Goal: Task Accomplishment & Management: Use online tool/utility

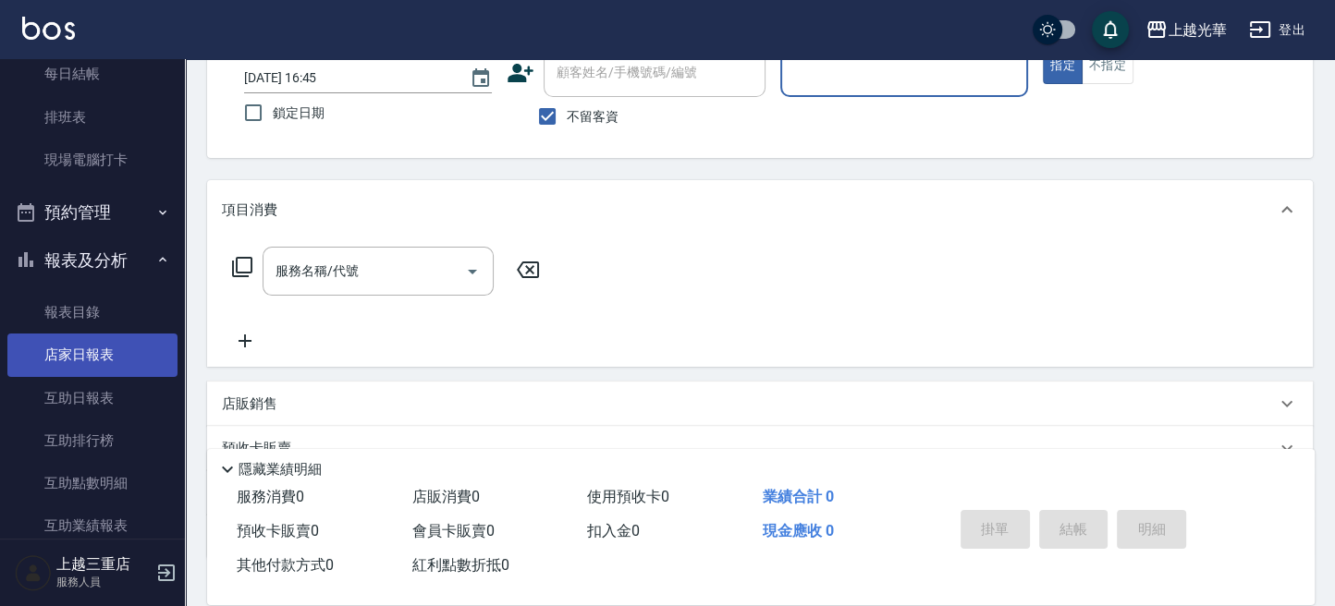
scroll to position [370, 0]
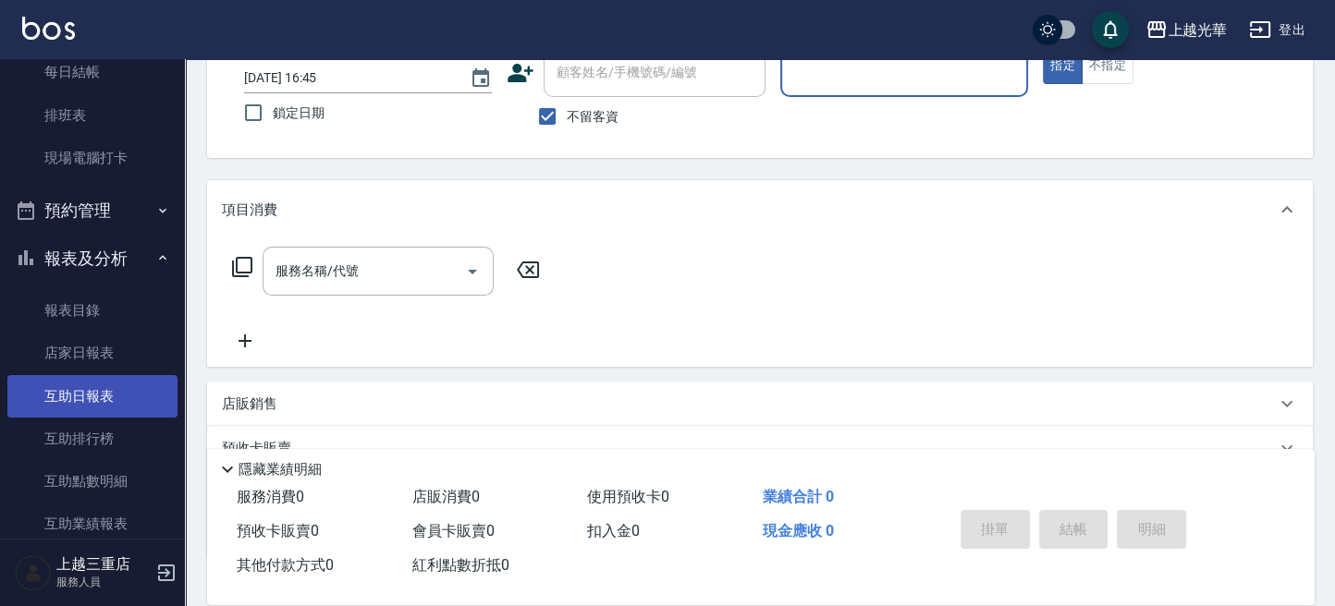
click at [120, 393] on link "互助日報表" at bounding box center [92, 396] width 170 height 43
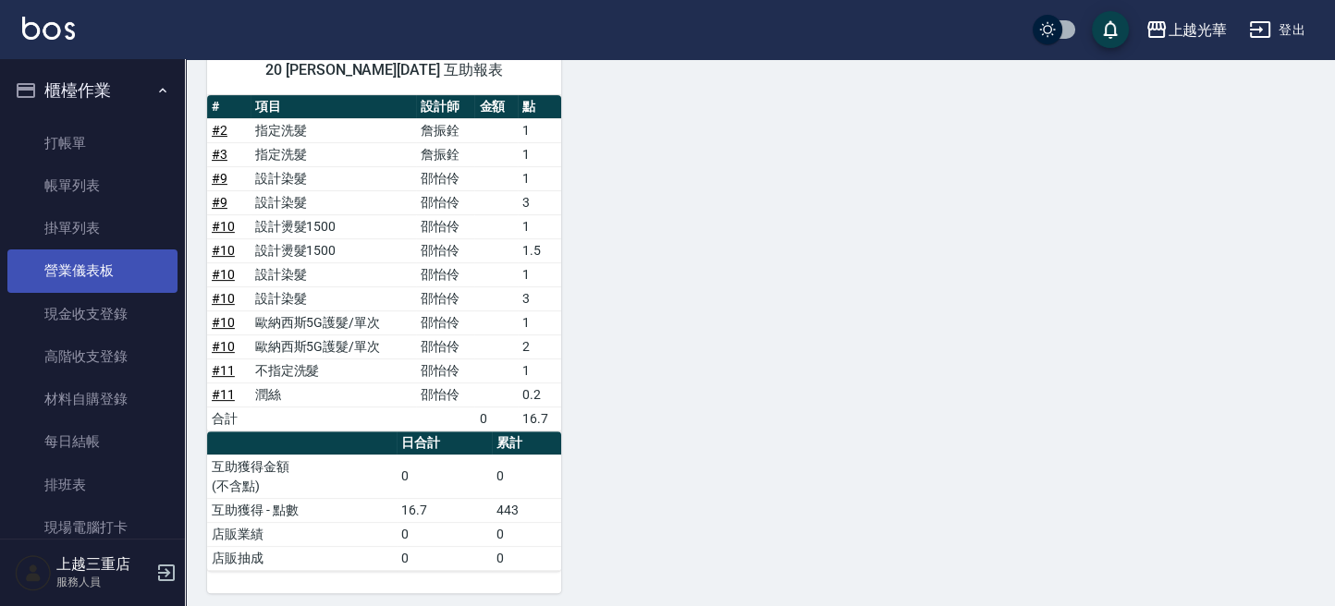
scroll to position [89, 0]
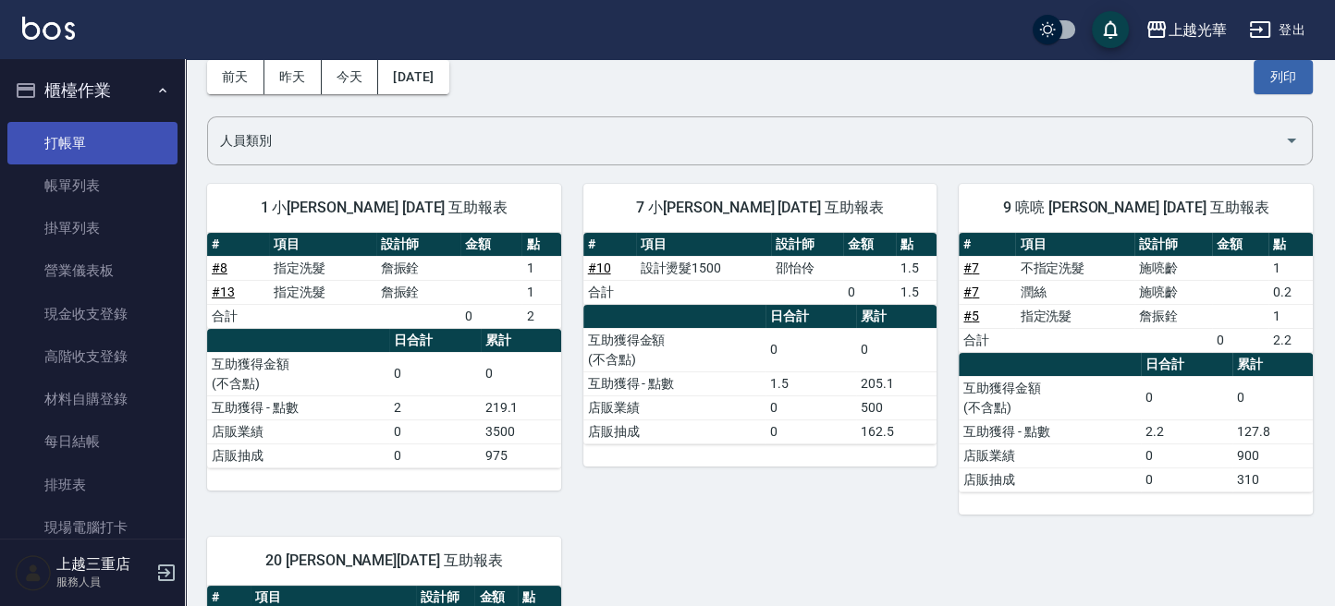
drag, startPoint x: 35, startPoint y: 155, endPoint x: 24, endPoint y: 141, distance: 18.5
click at [36, 155] on link "打帳單" at bounding box center [92, 143] width 170 height 43
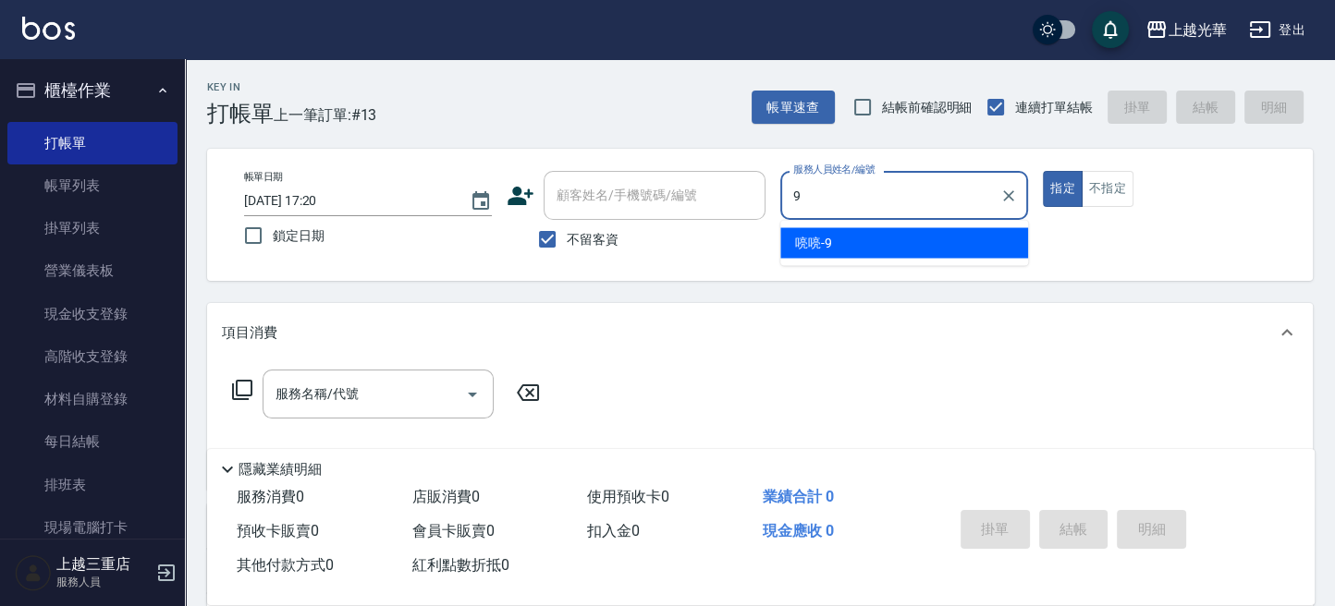
type input "喨喨-9"
type button "true"
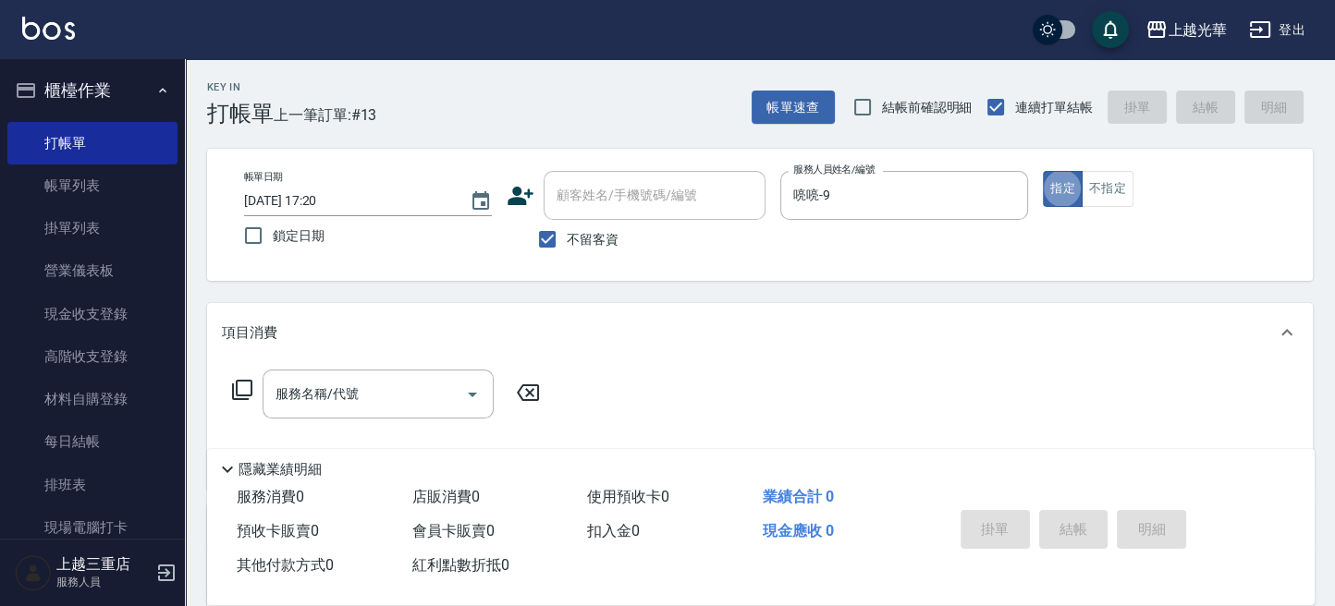
drag, startPoint x: 1112, startPoint y: 190, endPoint x: 759, endPoint y: 195, distance: 353.2
click at [1099, 191] on button "不指定" at bounding box center [1108, 189] width 52 height 36
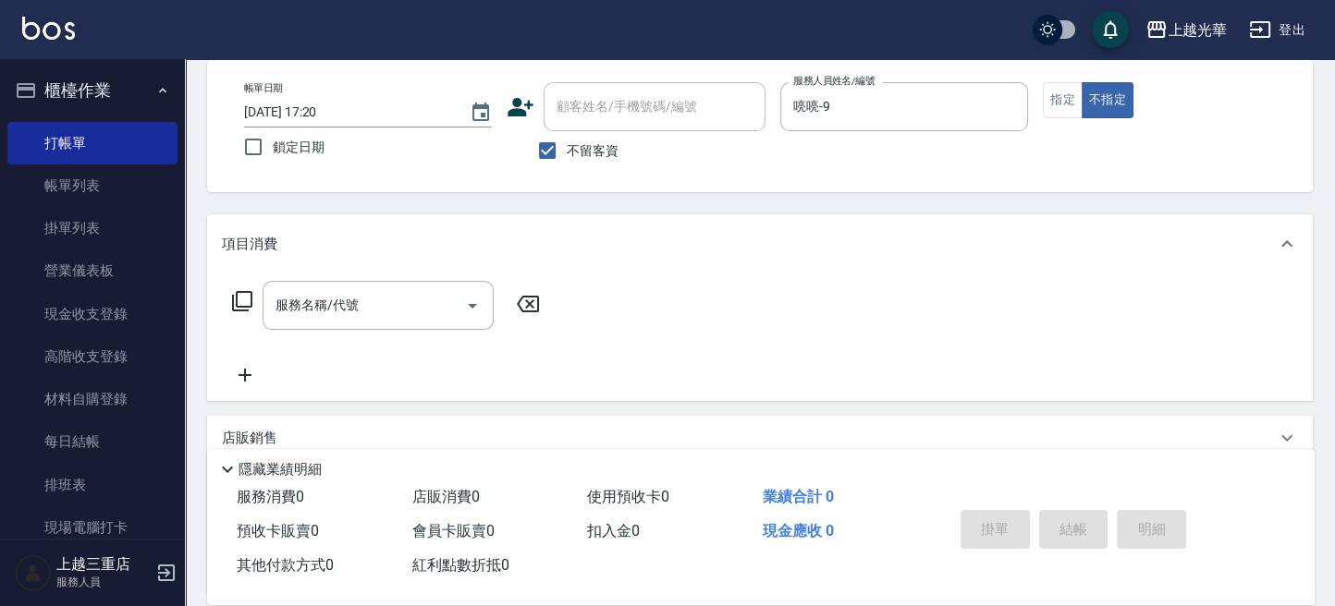
scroll to position [123, 0]
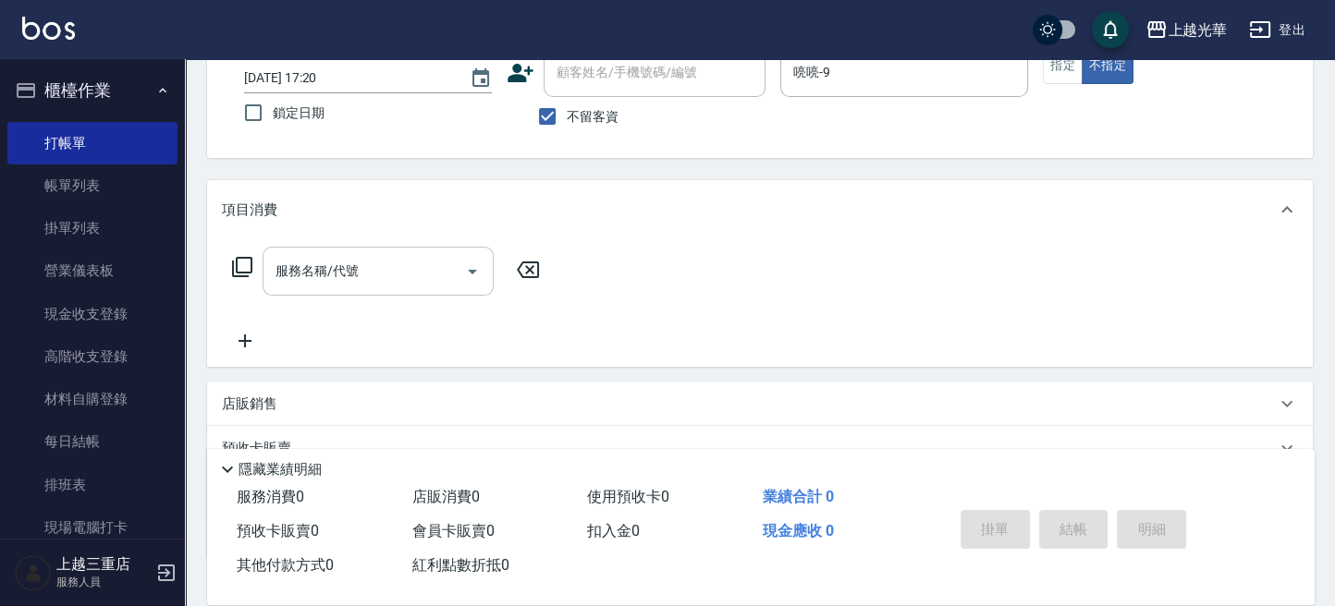
drag, startPoint x: 355, startPoint y: 263, endPoint x: 362, endPoint y: 252, distance: 12.6
click at [355, 262] on input "服務名稱/代號" at bounding box center [364, 271] width 187 height 32
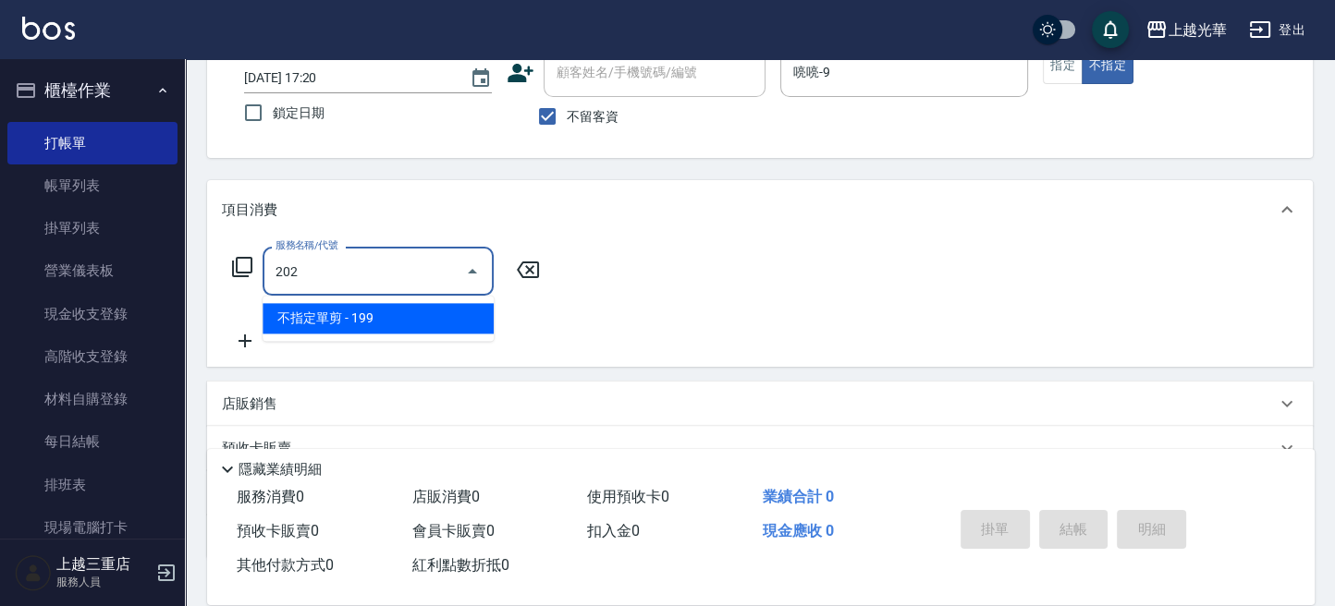
type input "不指定單剪(202)"
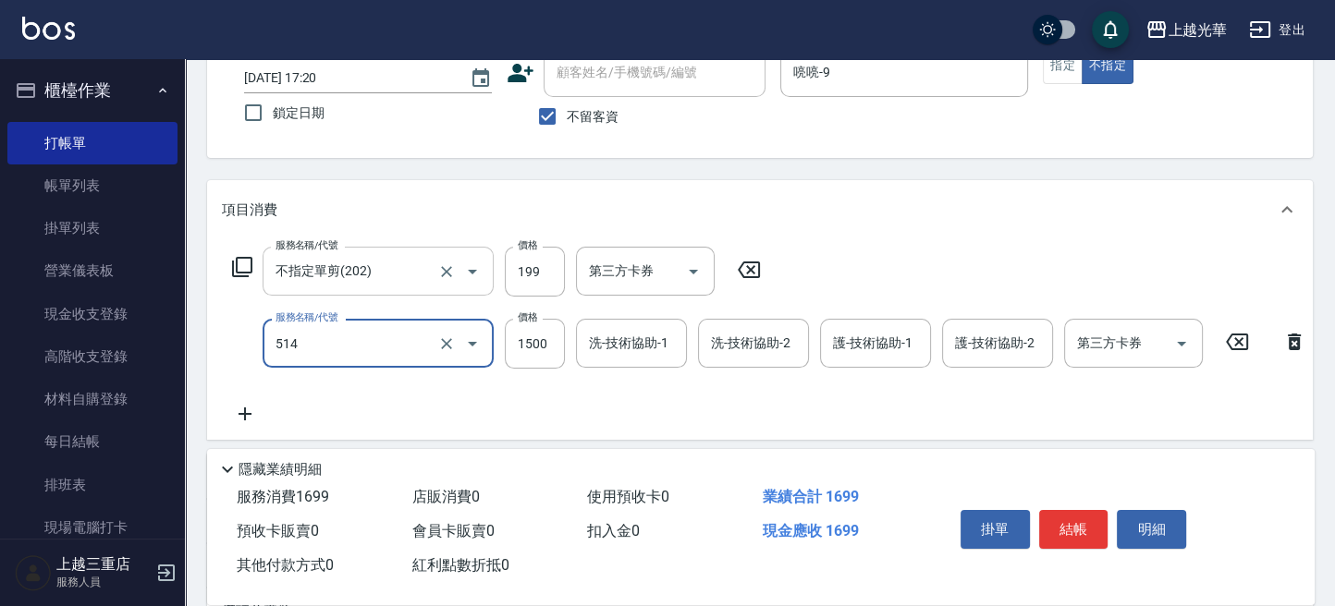
type input "歐納西斯5G護髮/單次(514)"
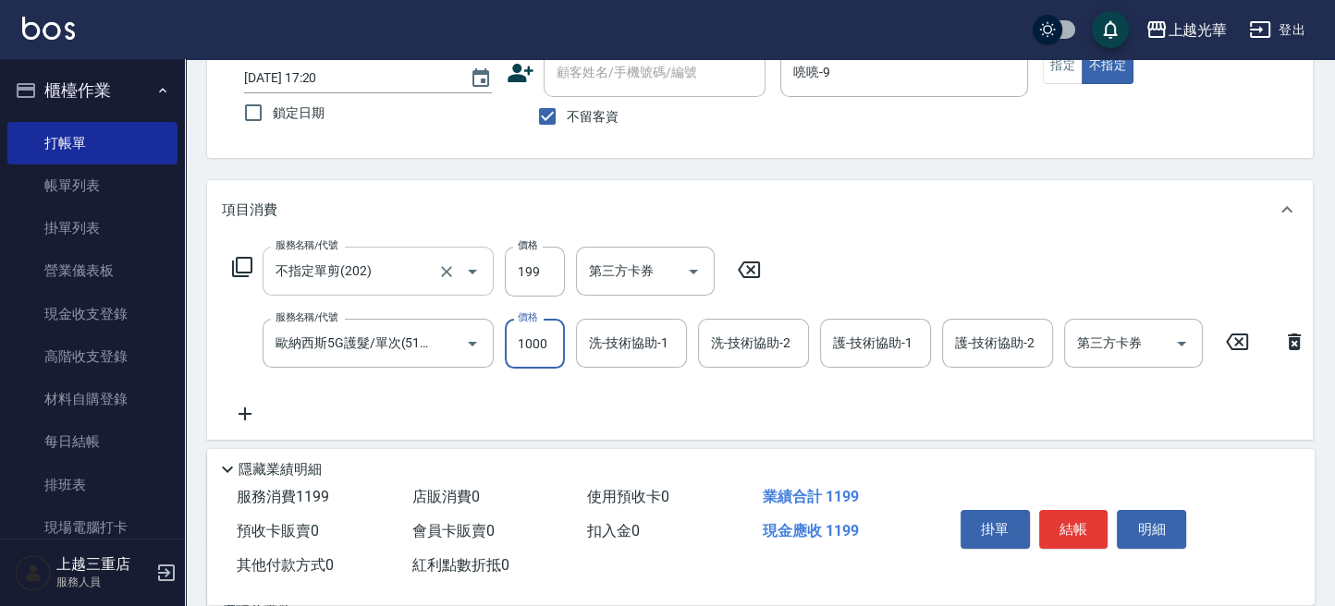
type input "1000"
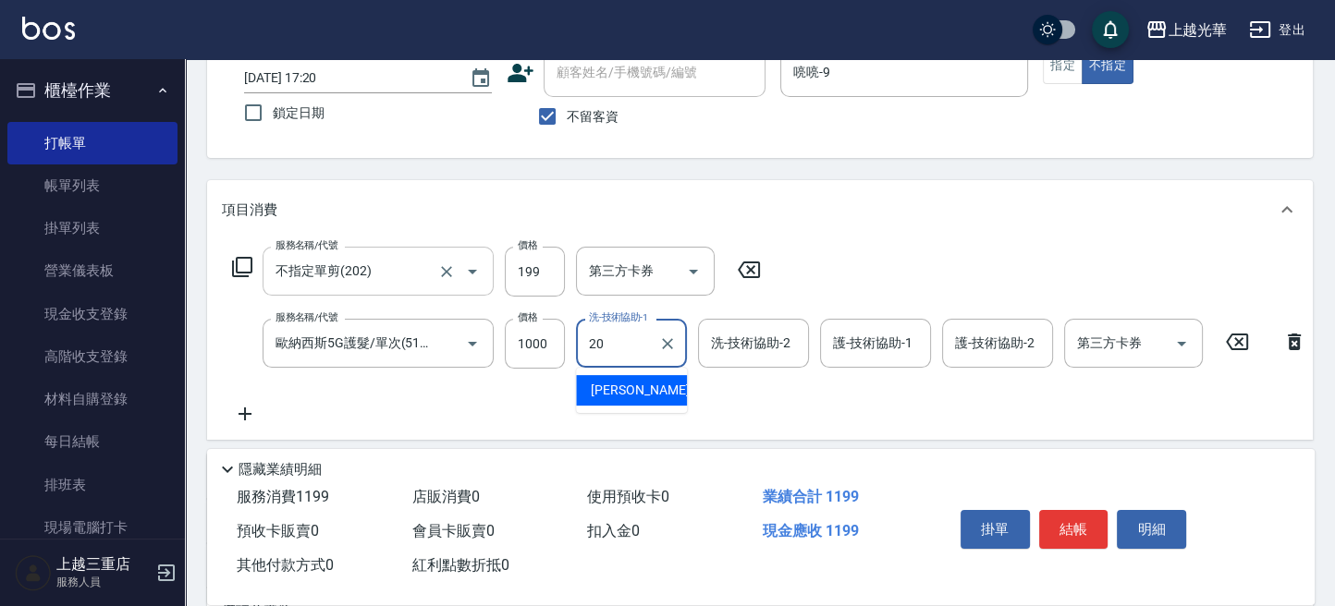
type input "[PERSON_NAME]-20"
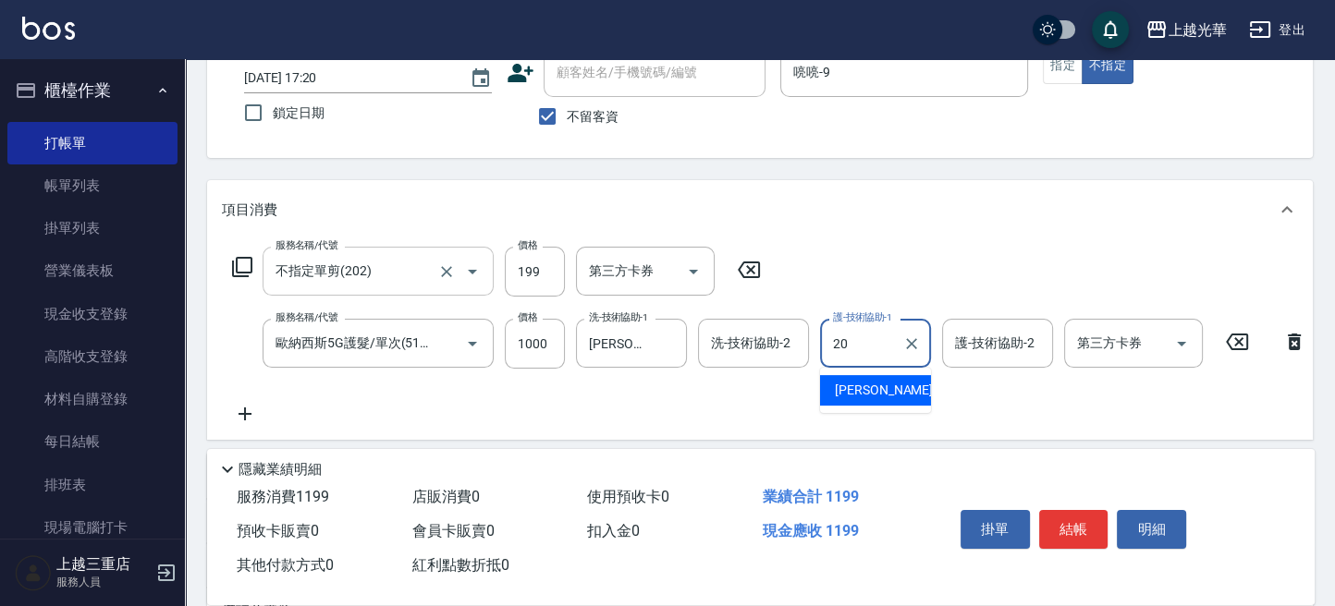
type input "[PERSON_NAME]-20"
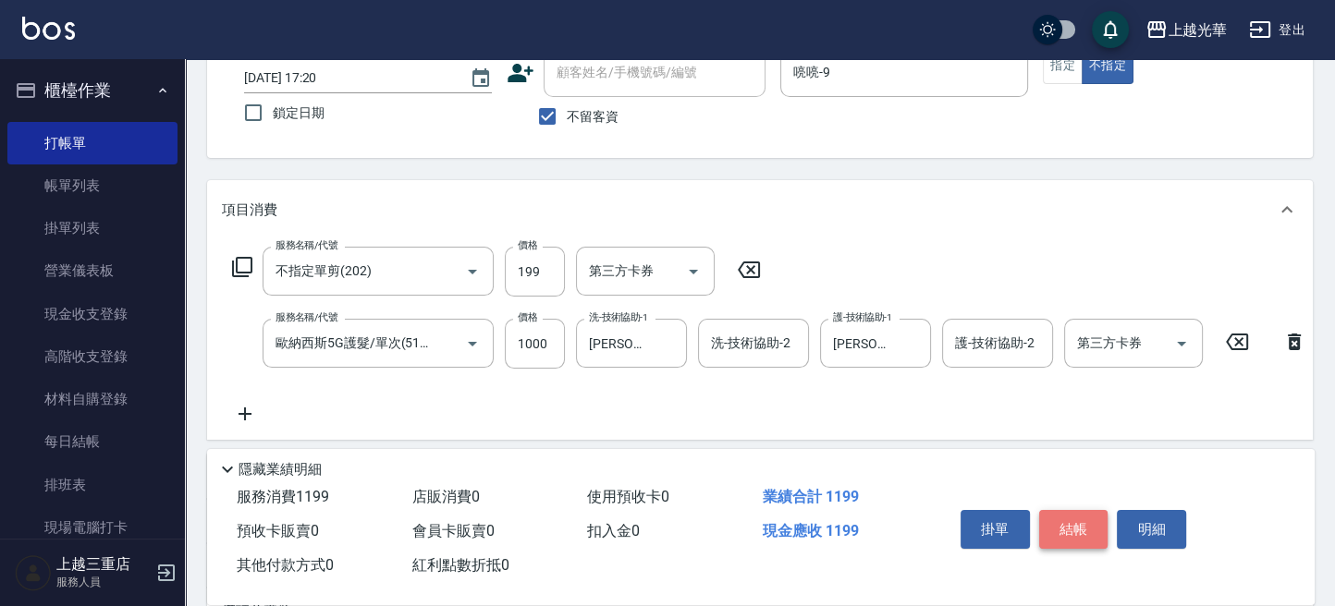
click at [1073, 520] on button "結帳" at bounding box center [1073, 529] width 69 height 39
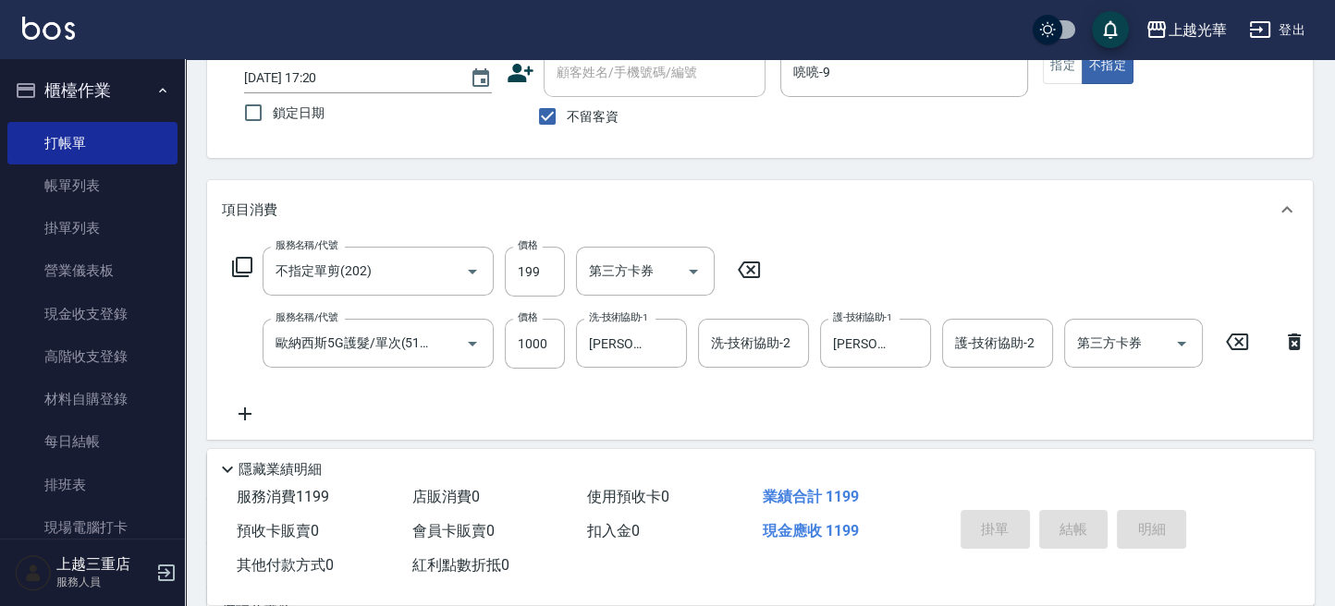
type input "[DATE] 17:46"
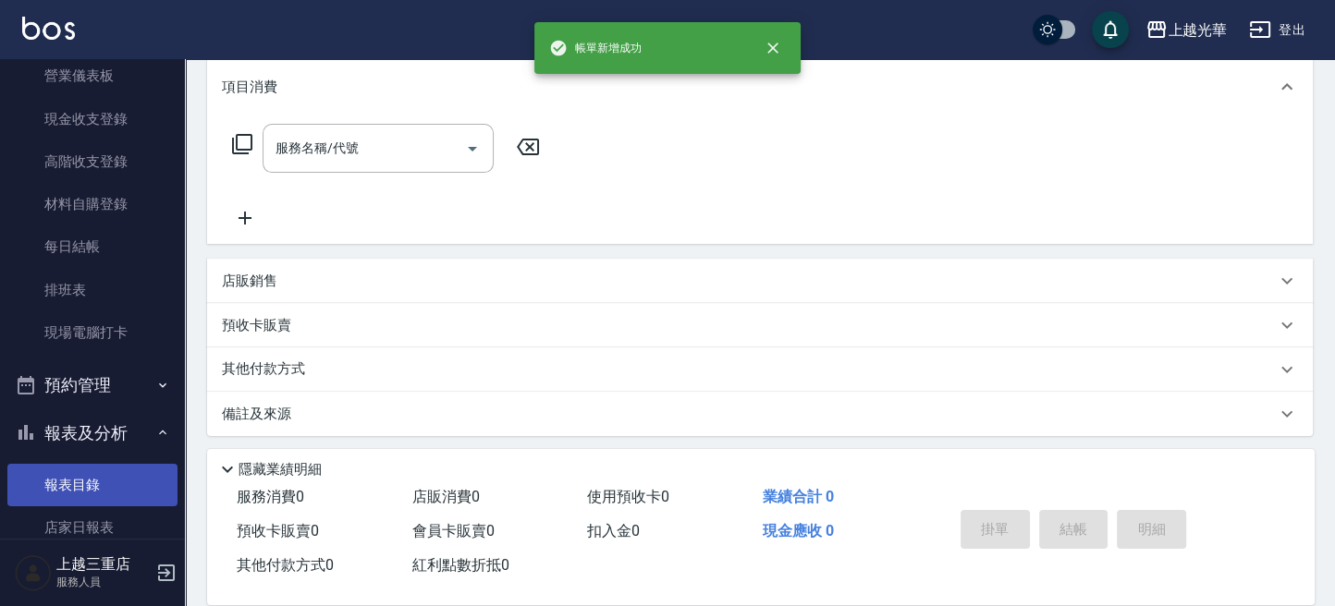
scroll to position [246, 0]
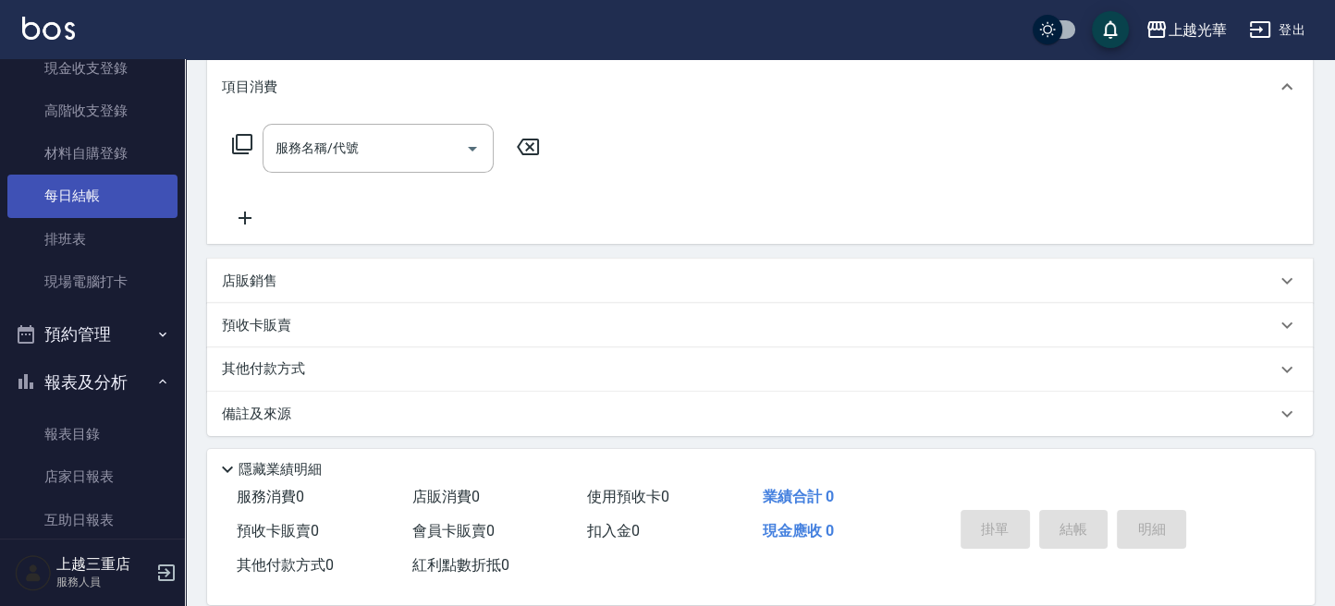
click at [100, 188] on link "每日結帳" at bounding box center [92, 196] width 170 height 43
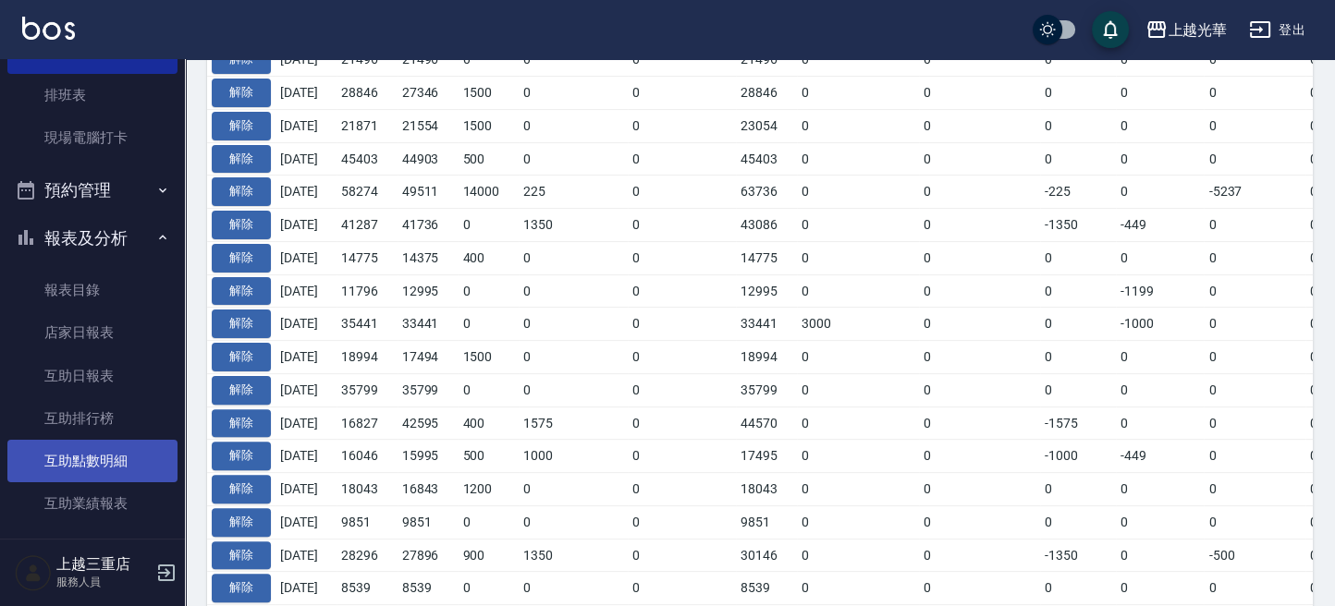
scroll to position [493, 0]
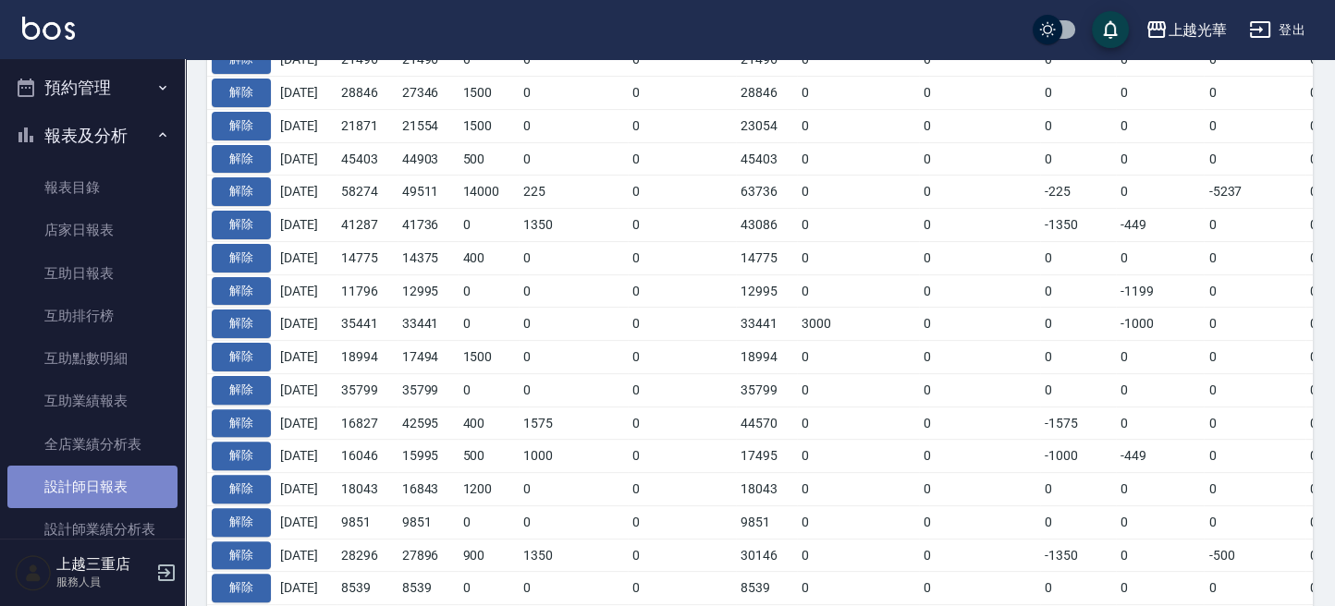
click at [145, 483] on link "設計師日報表" at bounding box center [92, 487] width 170 height 43
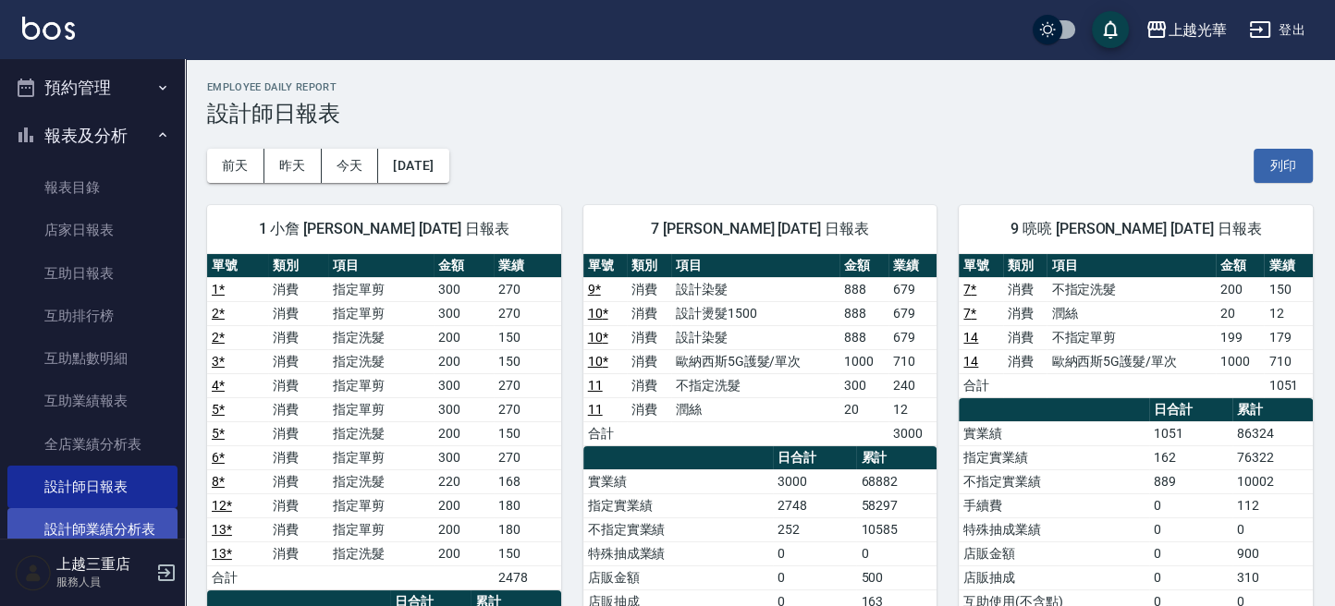
click at [112, 525] on link "設計師業績分析表" at bounding box center [92, 529] width 170 height 43
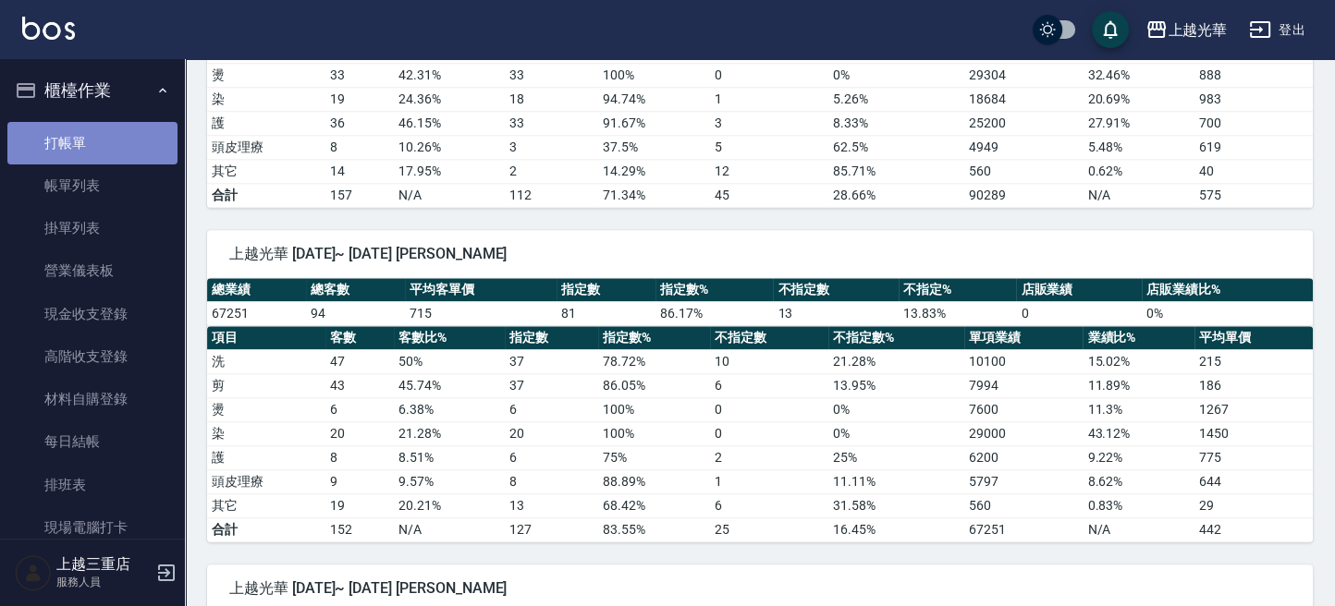
click at [103, 150] on link "打帳單" at bounding box center [92, 143] width 170 height 43
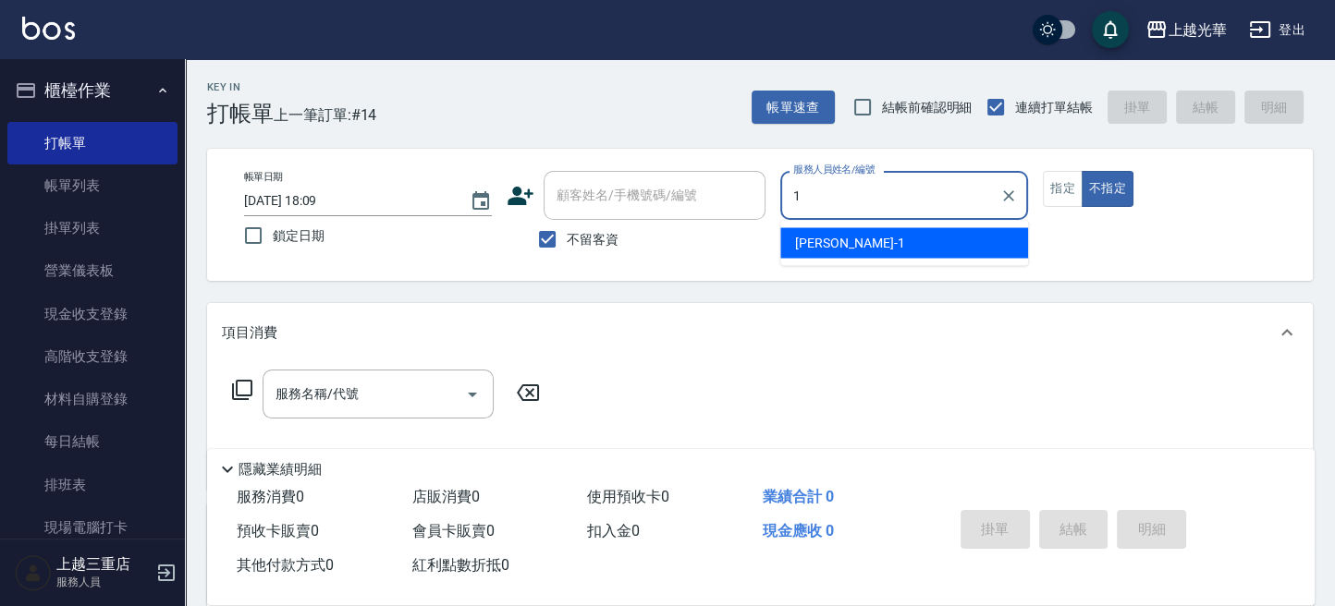
type input "小詹-1"
type button "false"
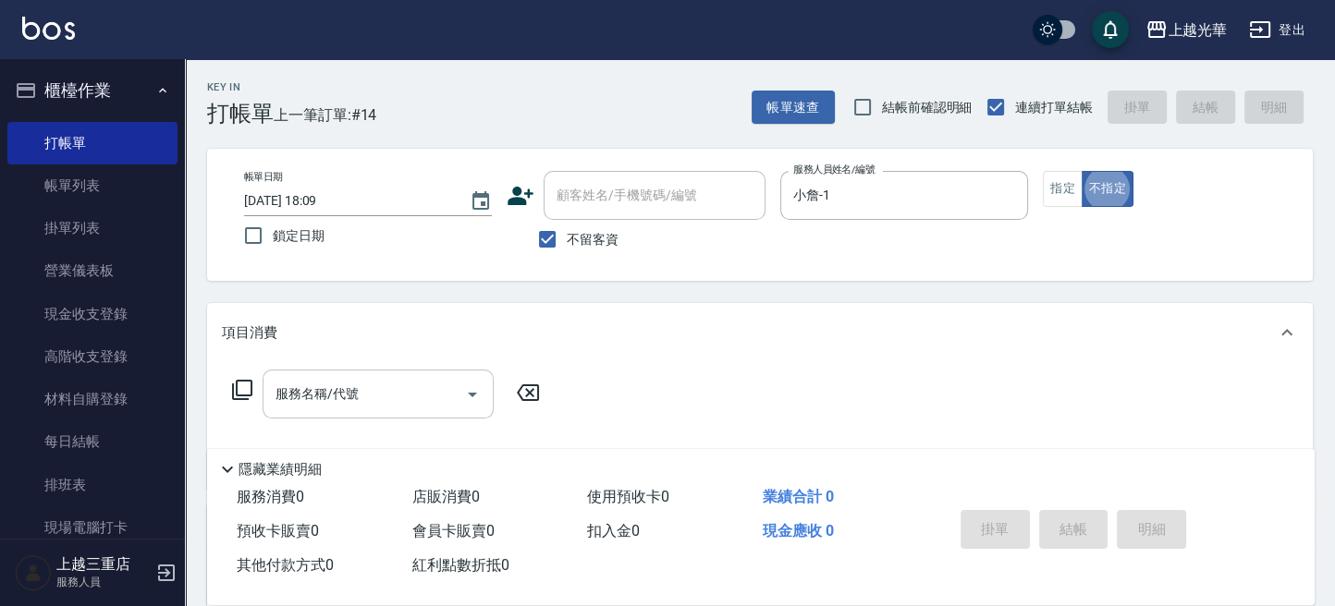
click at [356, 380] on input "服務名稱/代號" at bounding box center [364, 394] width 187 height 32
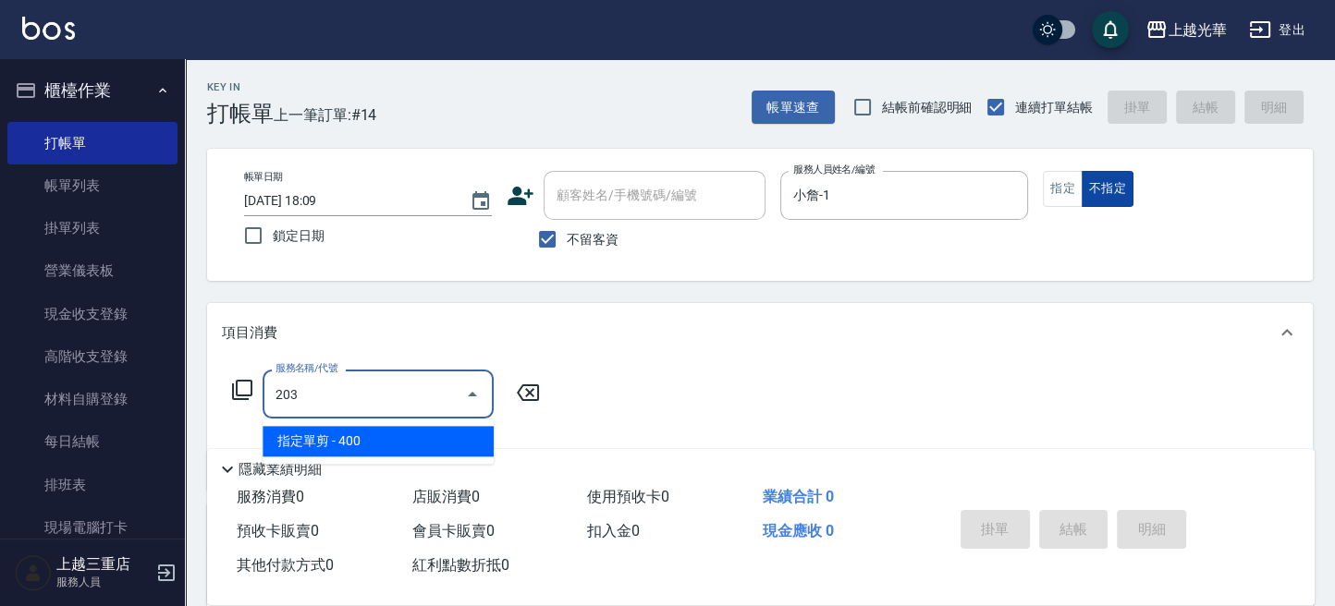
type input "指定單剪(203)"
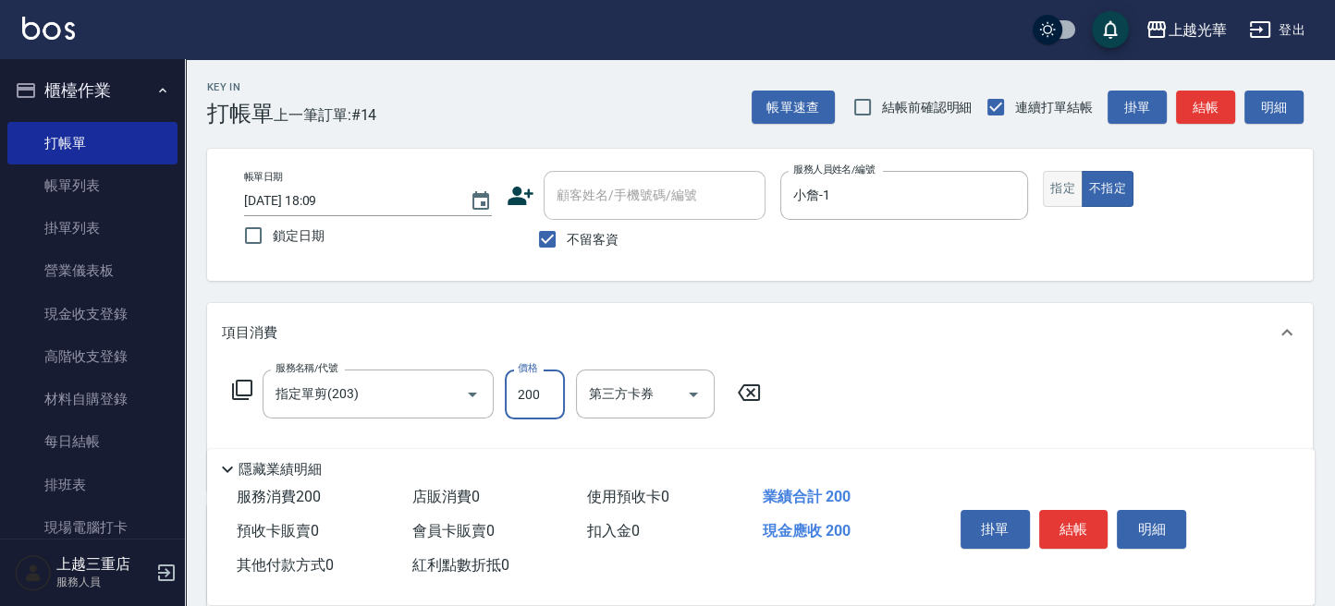
type input "200"
drag, startPoint x: 1065, startPoint y: 190, endPoint x: 1066, endPoint y: 205, distance: 14.8
click at [1065, 190] on button "指定" at bounding box center [1063, 189] width 40 height 36
click at [1068, 527] on button "結帳" at bounding box center [1073, 529] width 69 height 39
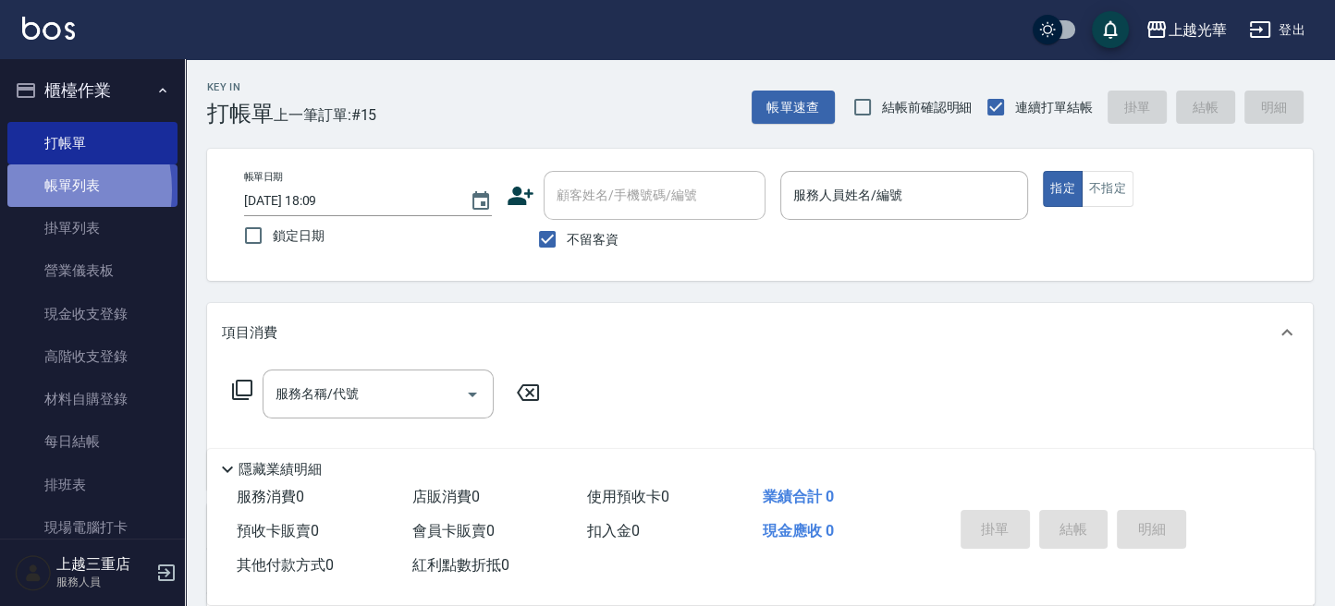
click at [26, 190] on link "帳單列表" at bounding box center [92, 186] width 170 height 43
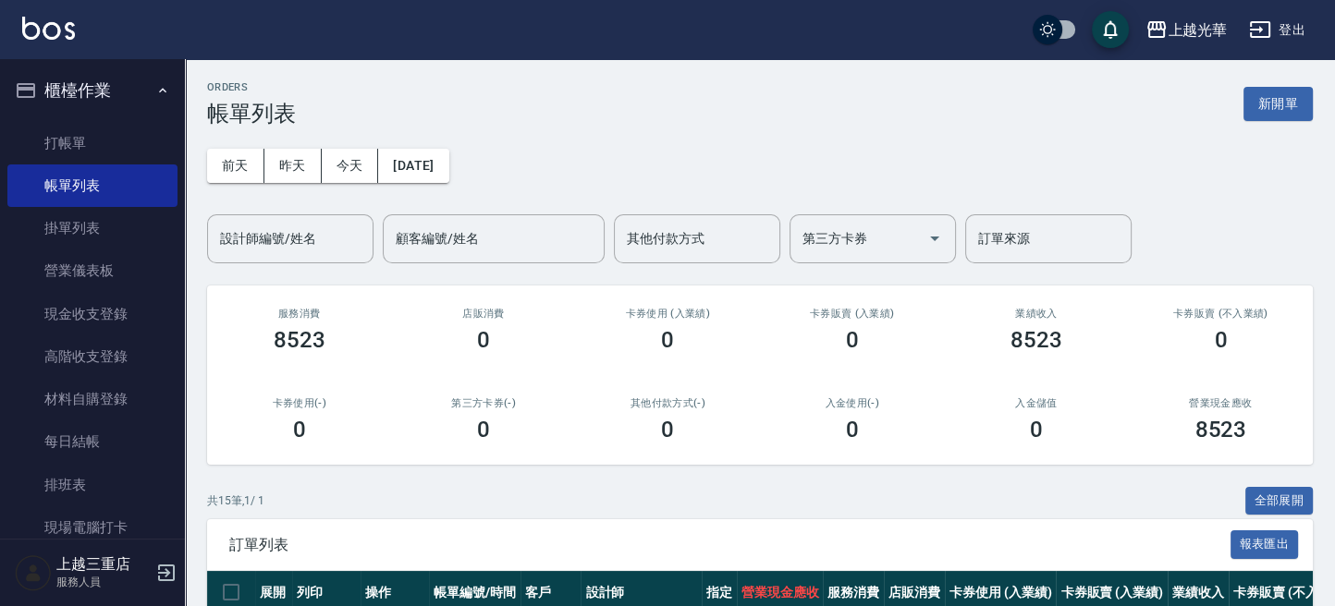
click at [66, 120] on ul "打帳單 帳單列表 掛單列表 營業儀表板 現金收支登錄 高階收支登錄 材料自購登錄 每日結帳 排班表 現場電腦打卡" at bounding box center [92, 336] width 170 height 443
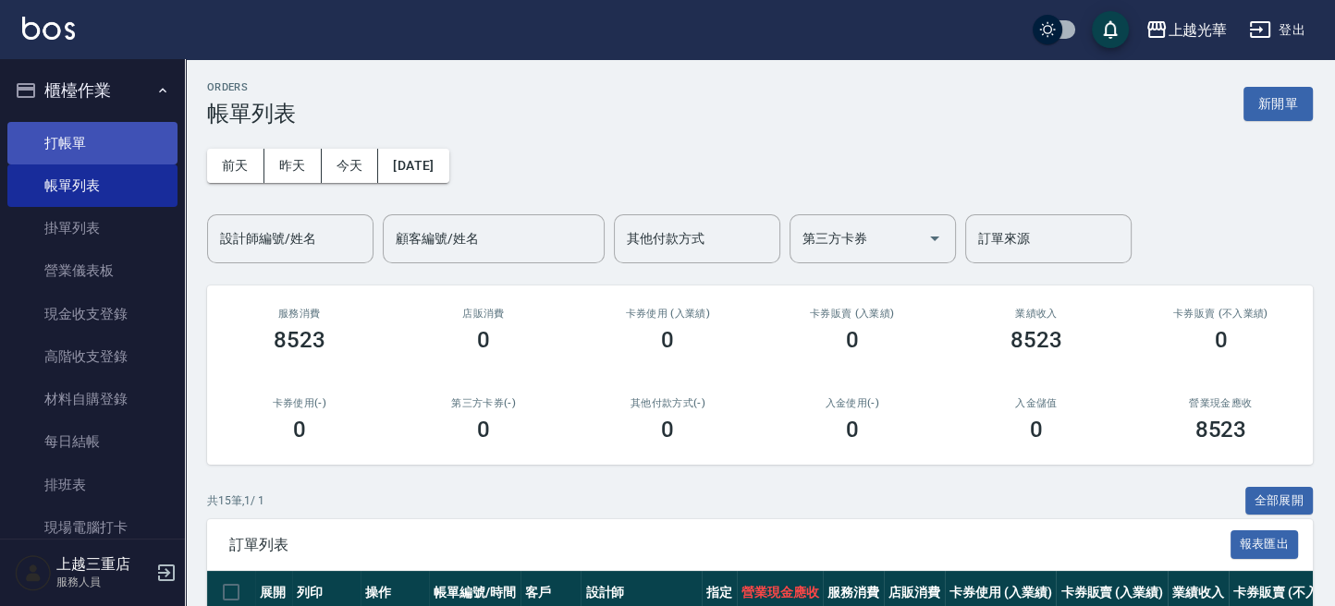
drag, startPoint x: 37, startPoint y: 116, endPoint x: 65, endPoint y: 138, distance: 35.5
click at [44, 122] on ul "打帳單 帳單列表 掛單列表 營業儀表板 現金收支登錄 高階收支登錄 材料自購登錄 每日結帳 排班表 現場電腦打卡" at bounding box center [92, 336] width 170 height 443
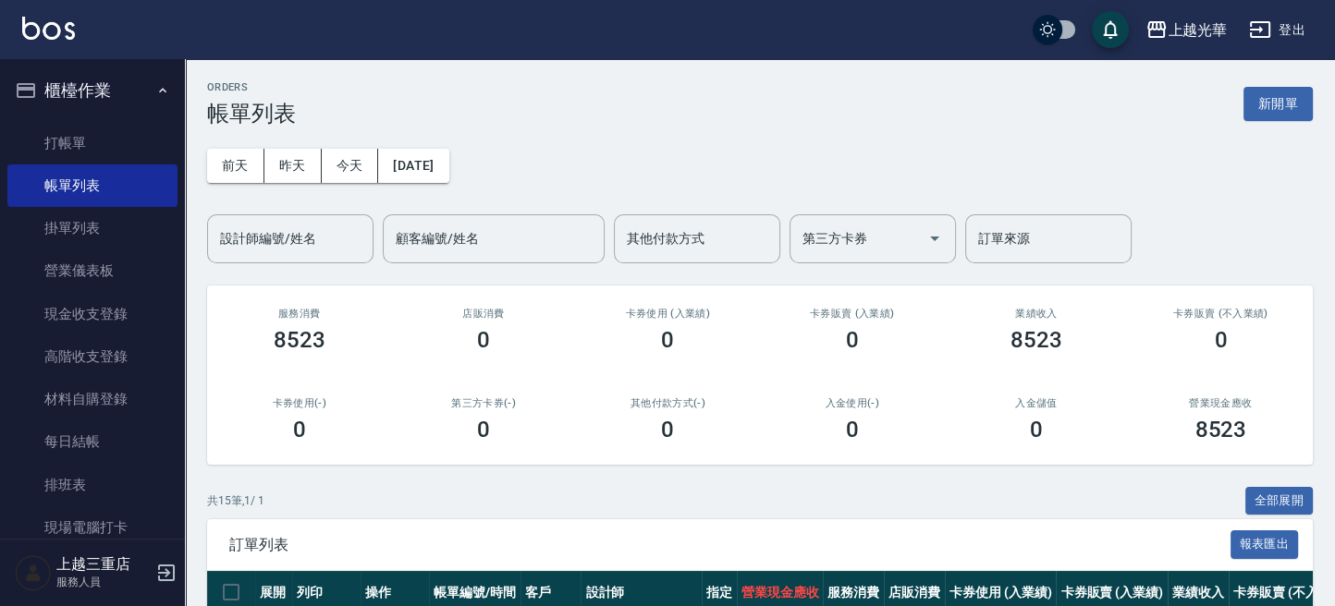
click at [74, 119] on ul "打帳單 帳單列表 掛單列表 營業儀表板 現金收支登錄 高階收支登錄 材料自購登錄 每日結帳 排班表 現場電腦打卡" at bounding box center [92, 336] width 170 height 443
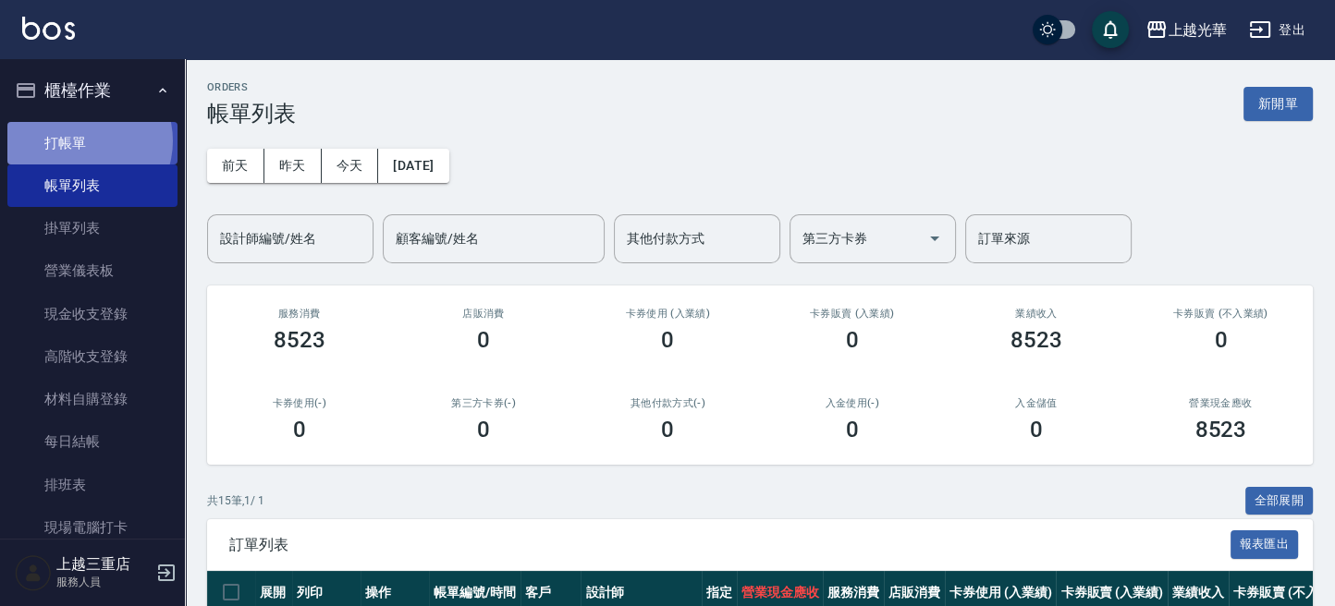
click at [81, 141] on link "打帳單" at bounding box center [92, 143] width 170 height 43
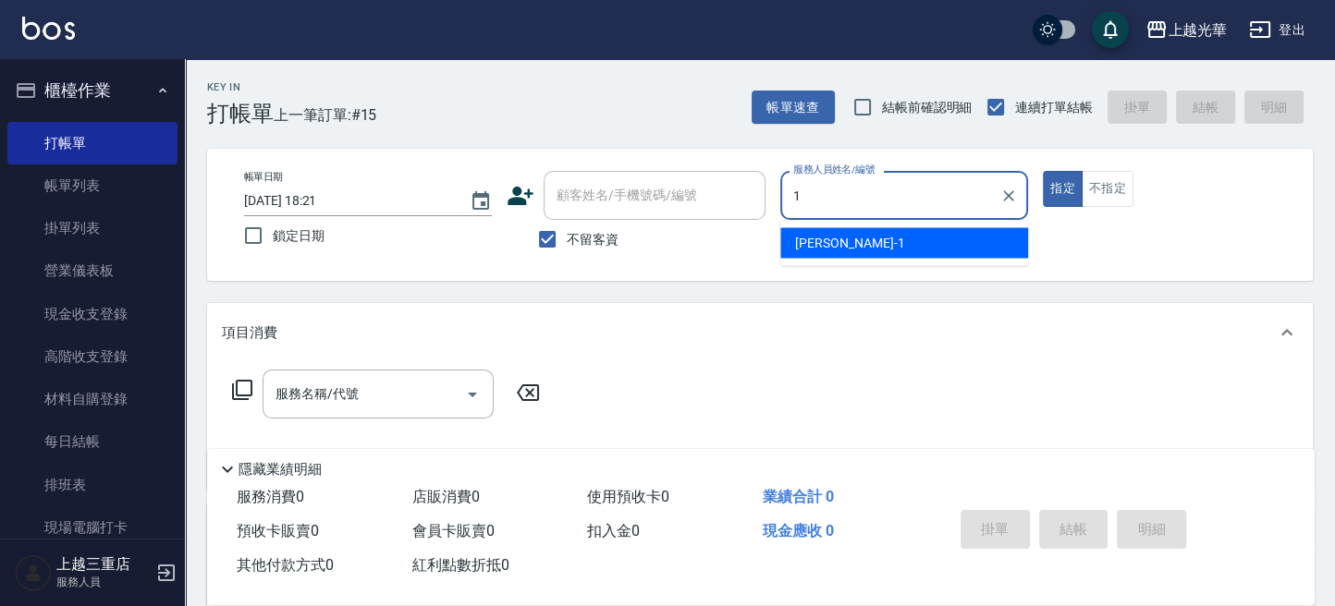
type input "小詹-1"
type button "true"
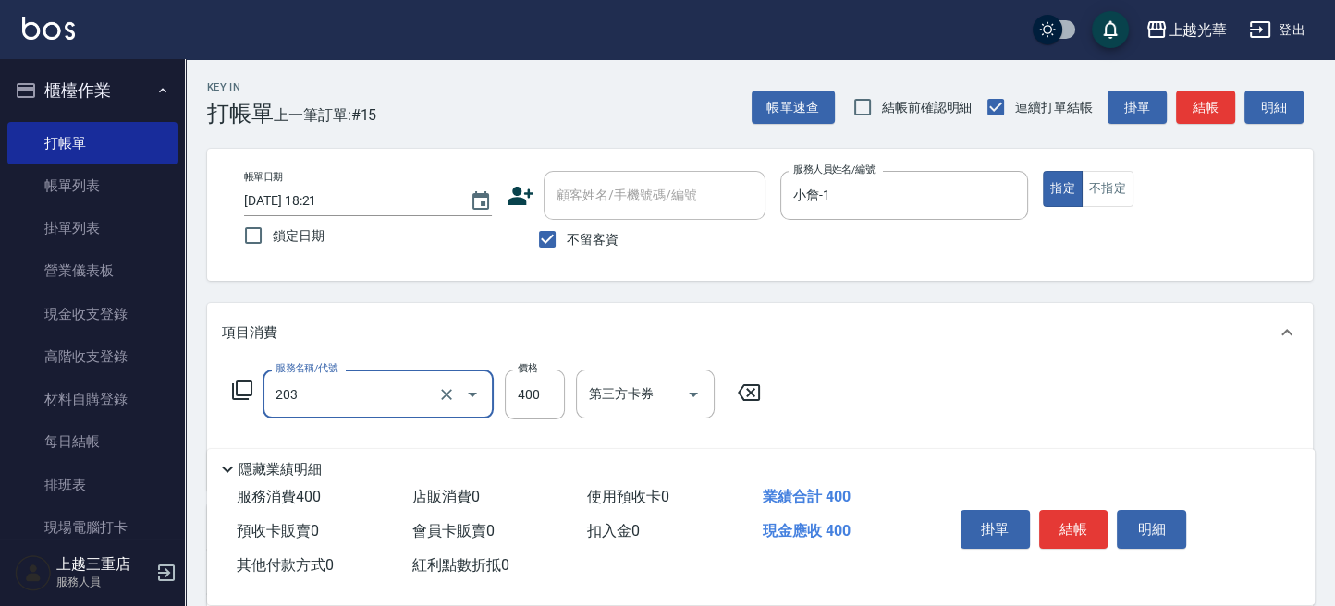
type input "指定單剪(203)"
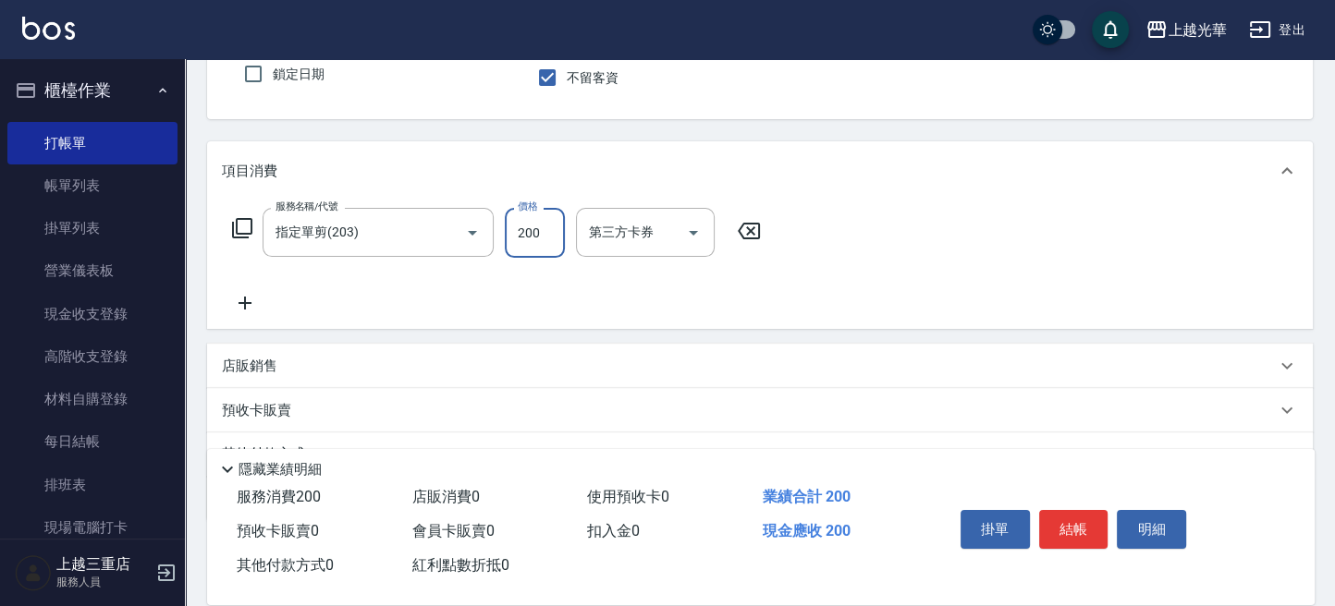
scroll to position [246, 0]
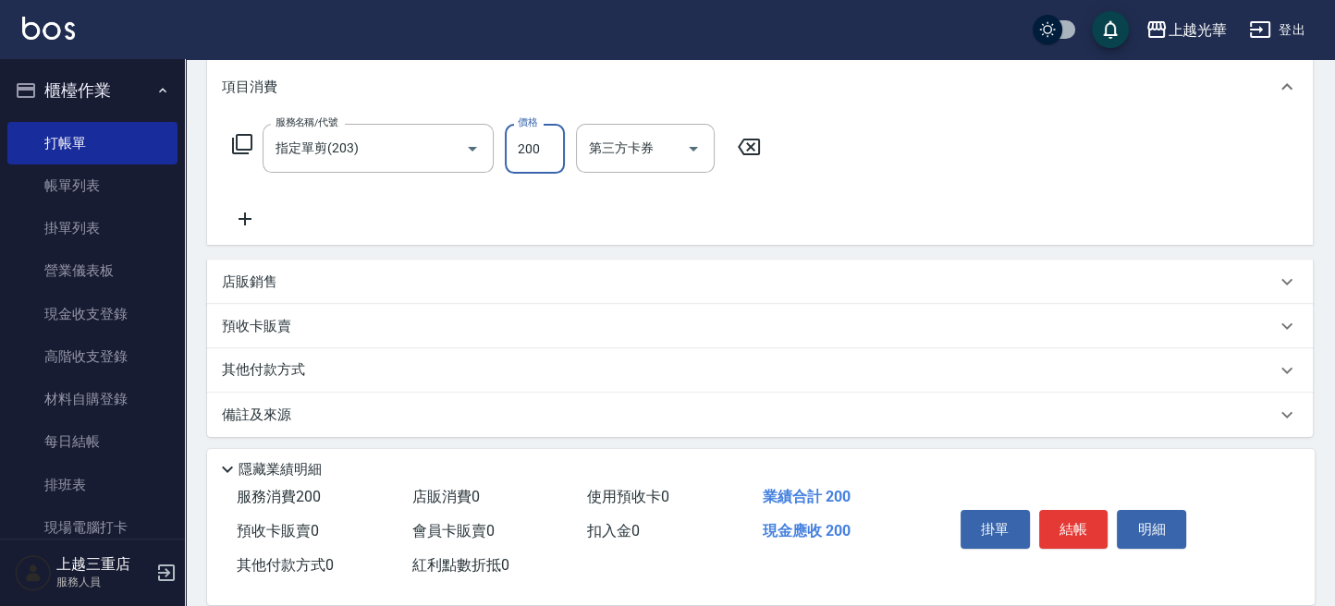
type input "200"
click at [248, 230] on div "服務名稱/代號 指定單剪(203) 服務名稱/代號 價格 200 價格 第三方卡券 第三方卡券" at bounding box center [760, 180] width 1106 height 128
click at [248, 217] on icon at bounding box center [245, 219] width 13 height 13
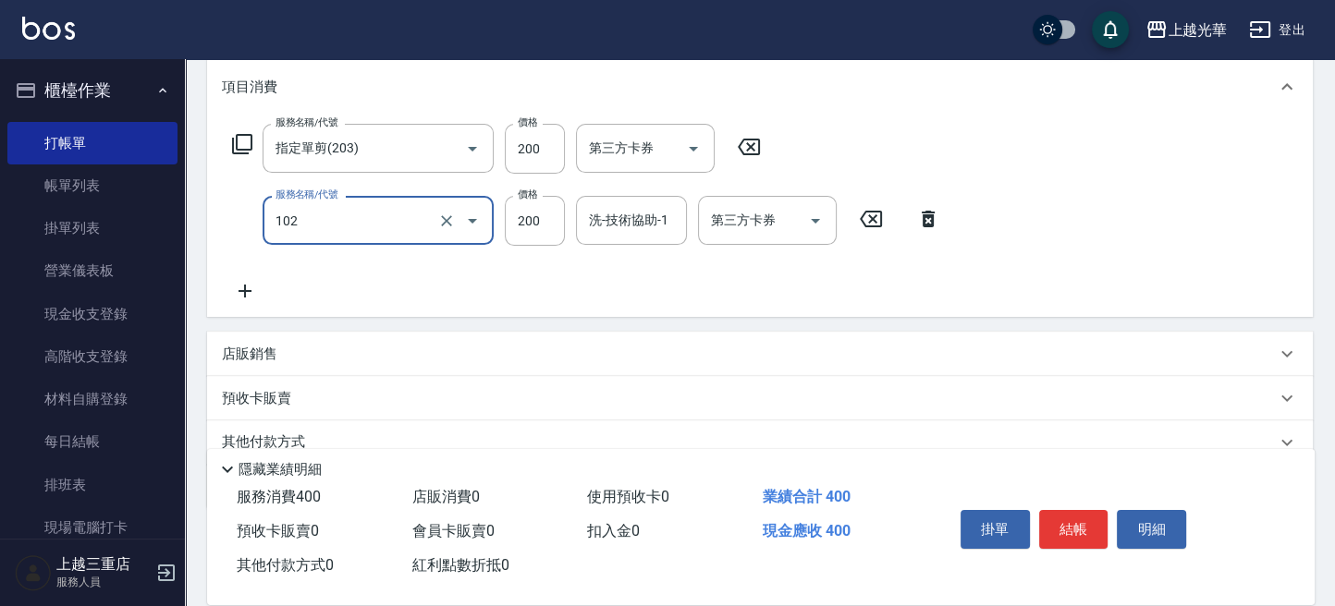
type input "指定洗髮(102)"
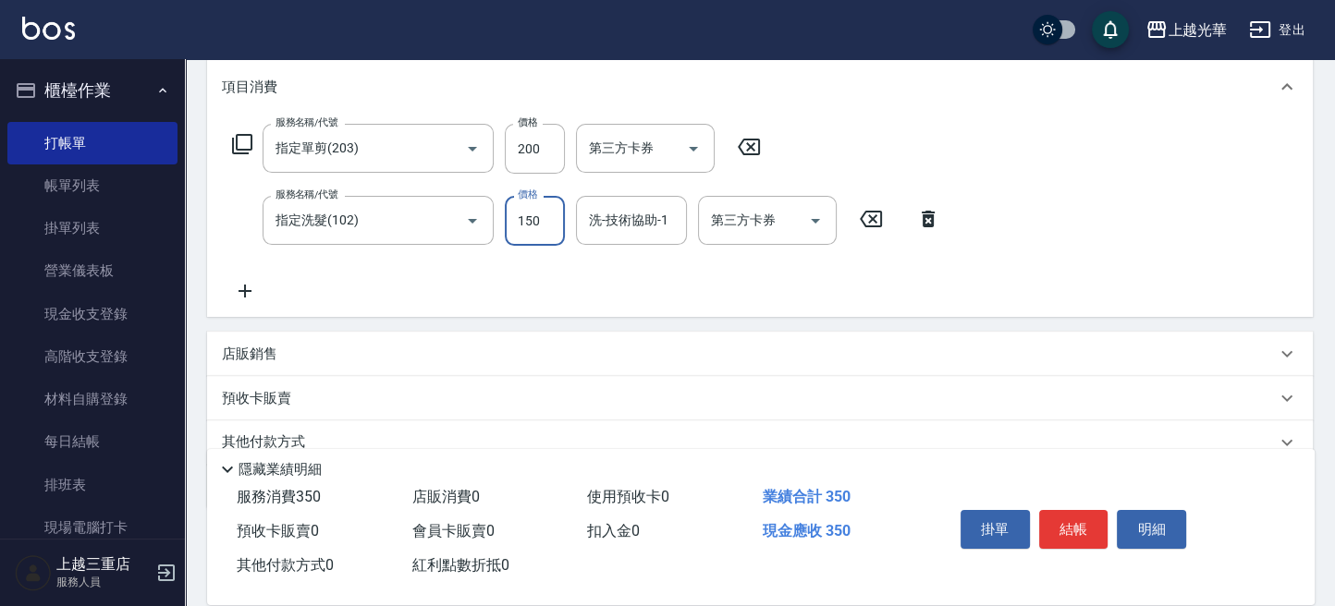
type input "150"
click at [604, 238] on div "洗-技術協助-1" at bounding box center [631, 220] width 111 height 49
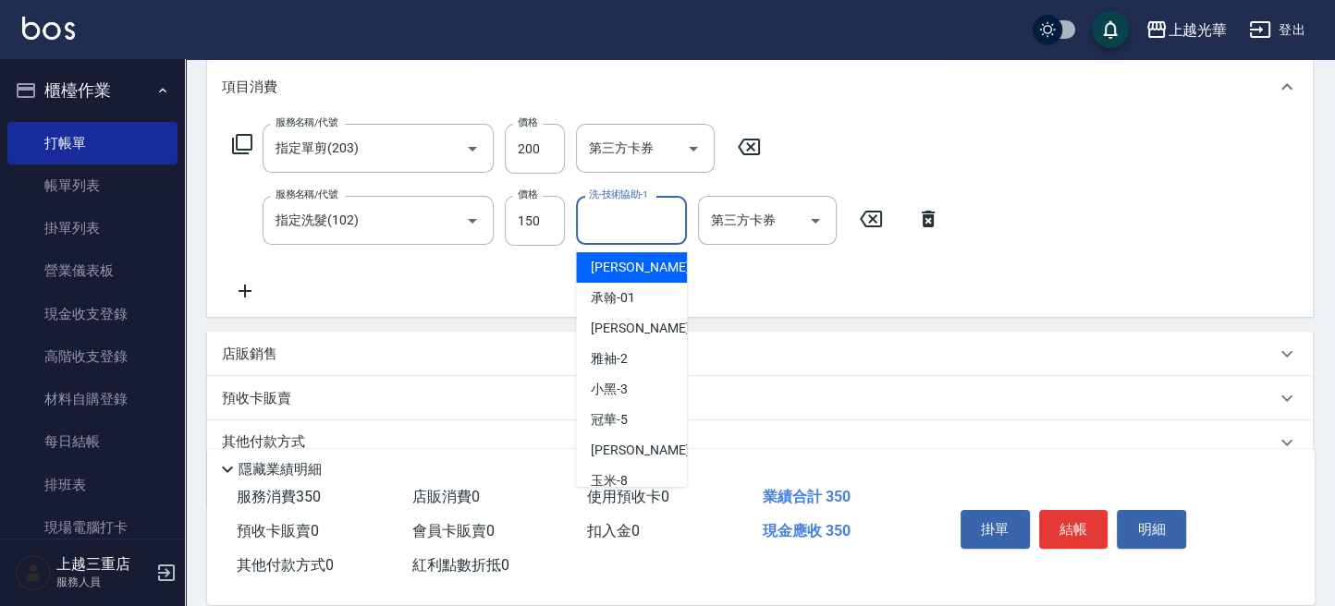
type input "1"
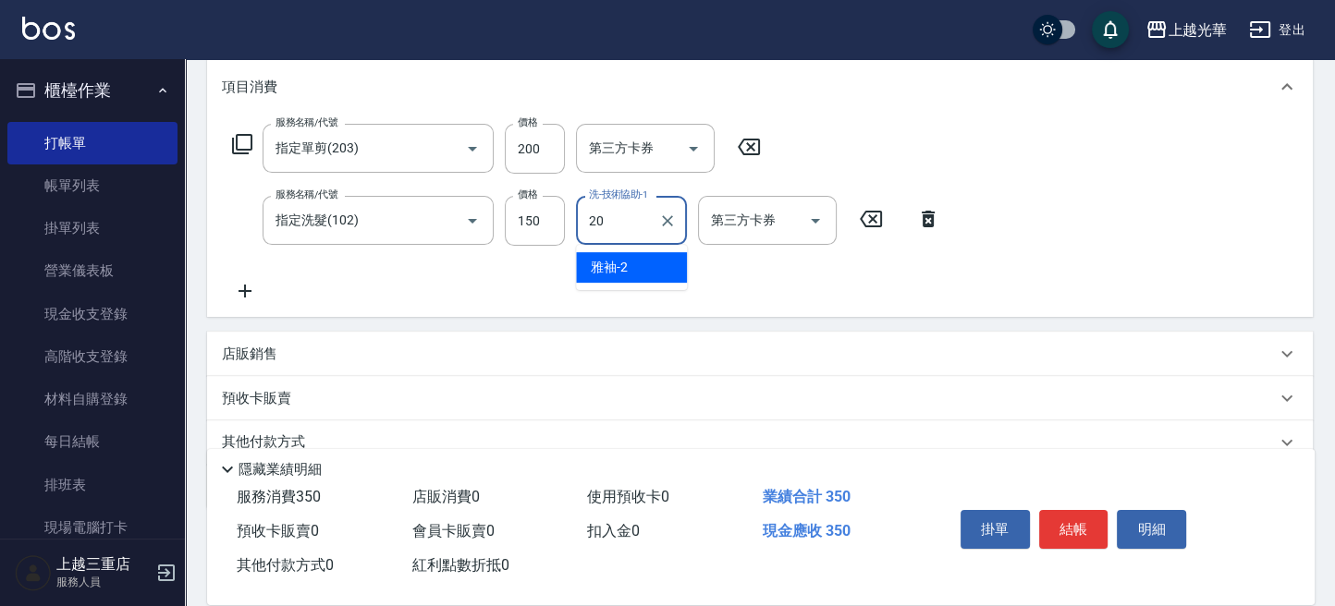
type input "[PERSON_NAME]-20"
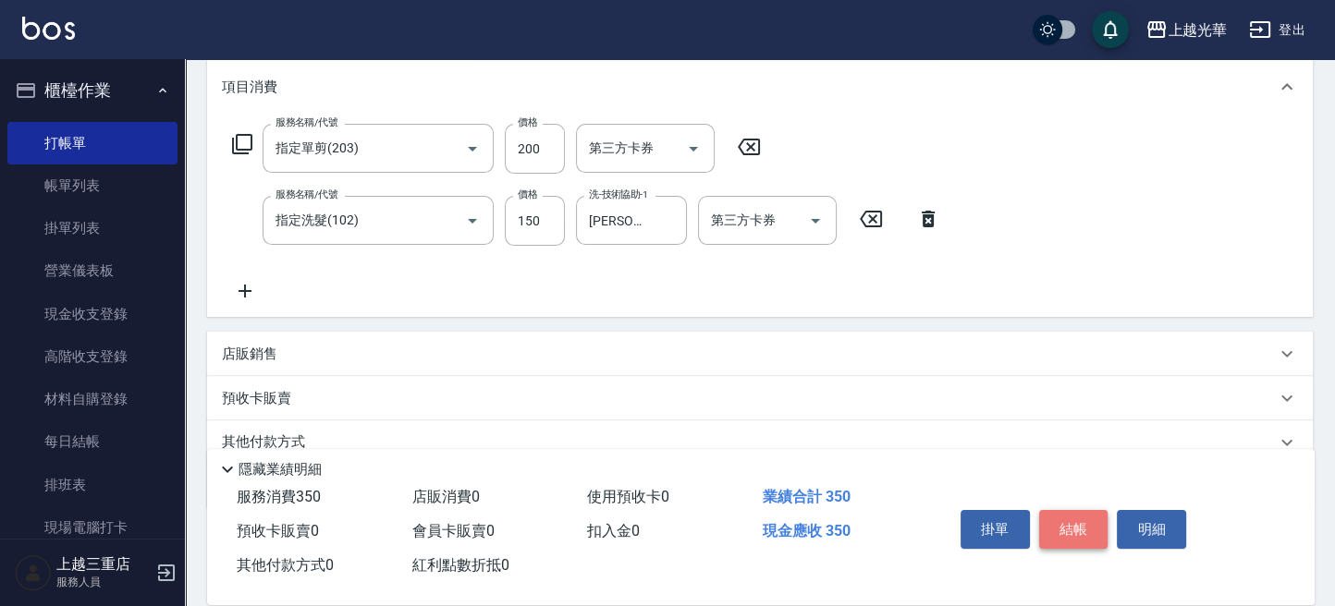
click at [1051, 518] on button "結帳" at bounding box center [1073, 529] width 69 height 39
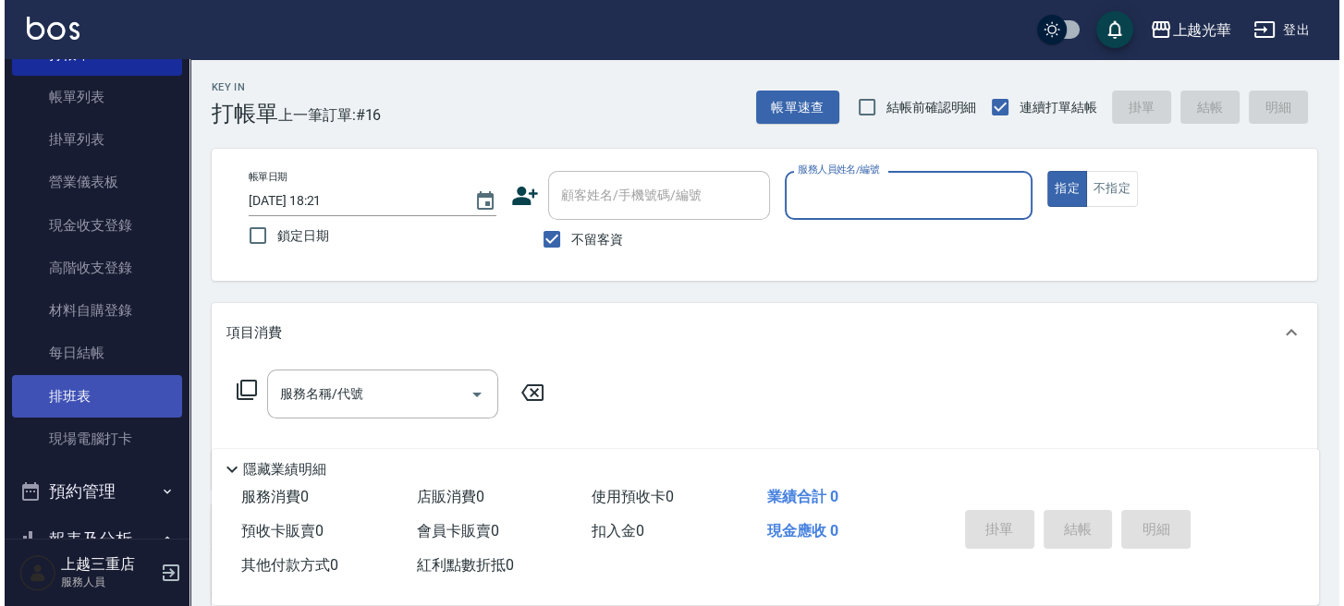
scroll to position [123, 0]
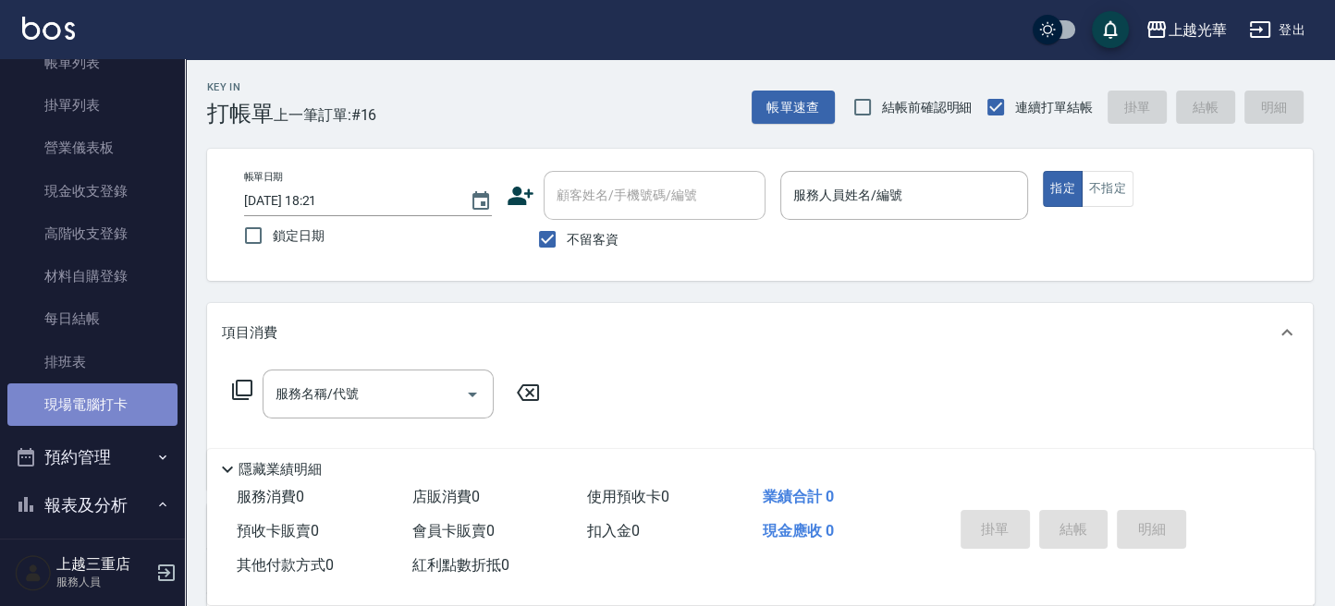
click at [125, 410] on link "現場電腦打卡" at bounding box center [92, 405] width 170 height 43
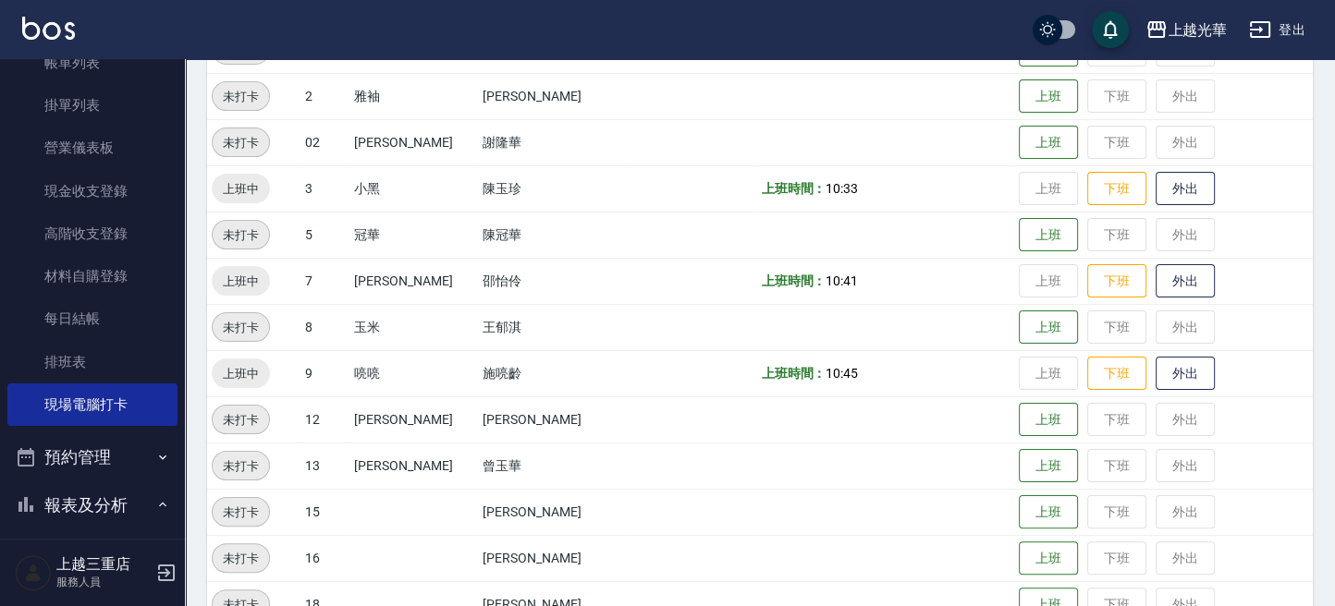
scroll to position [370, 0]
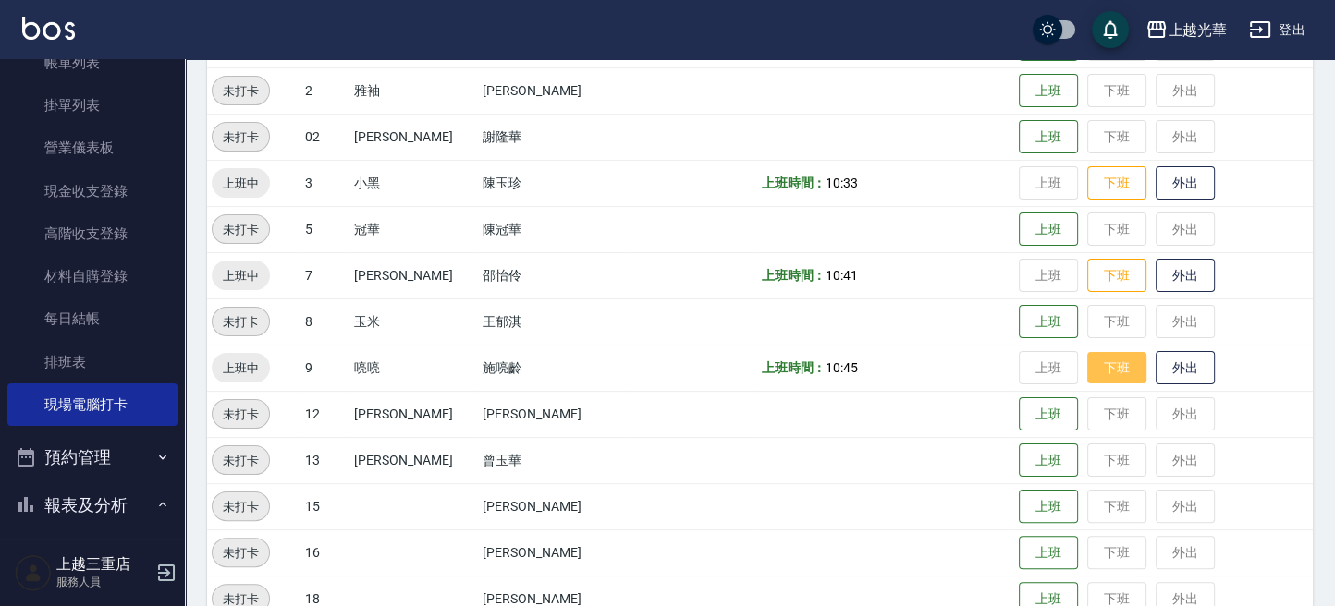
click at [1087, 368] on button "下班" at bounding box center [1116, 368] width 59 height 32
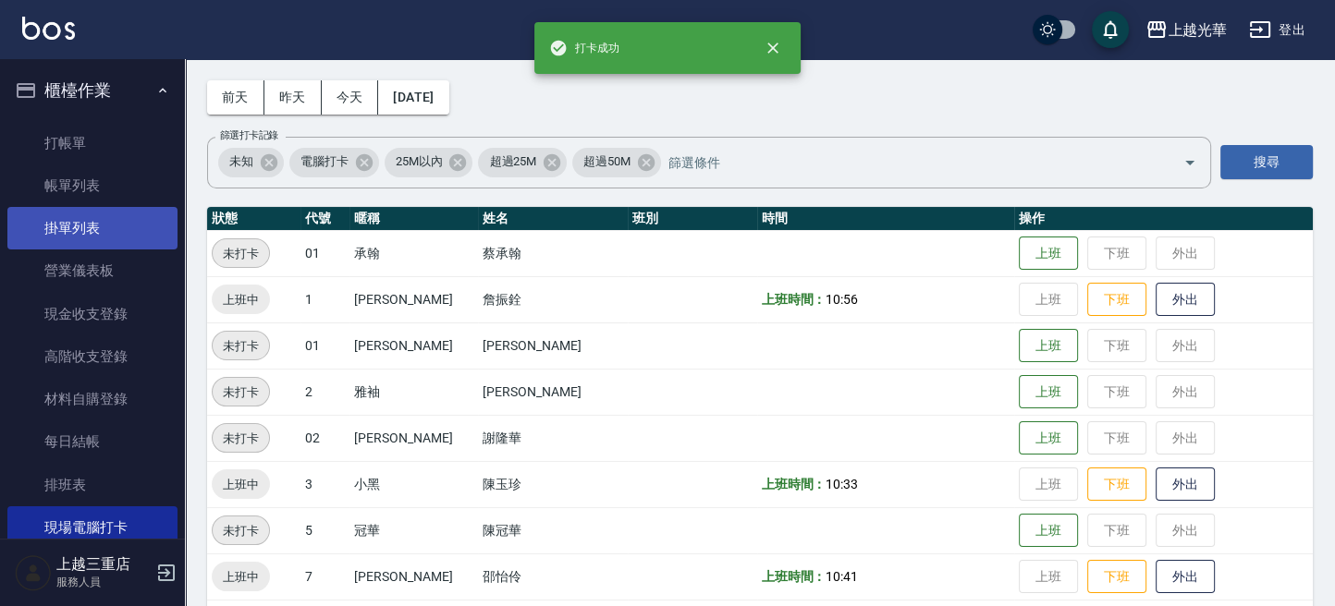
scroll to position [0, 0]
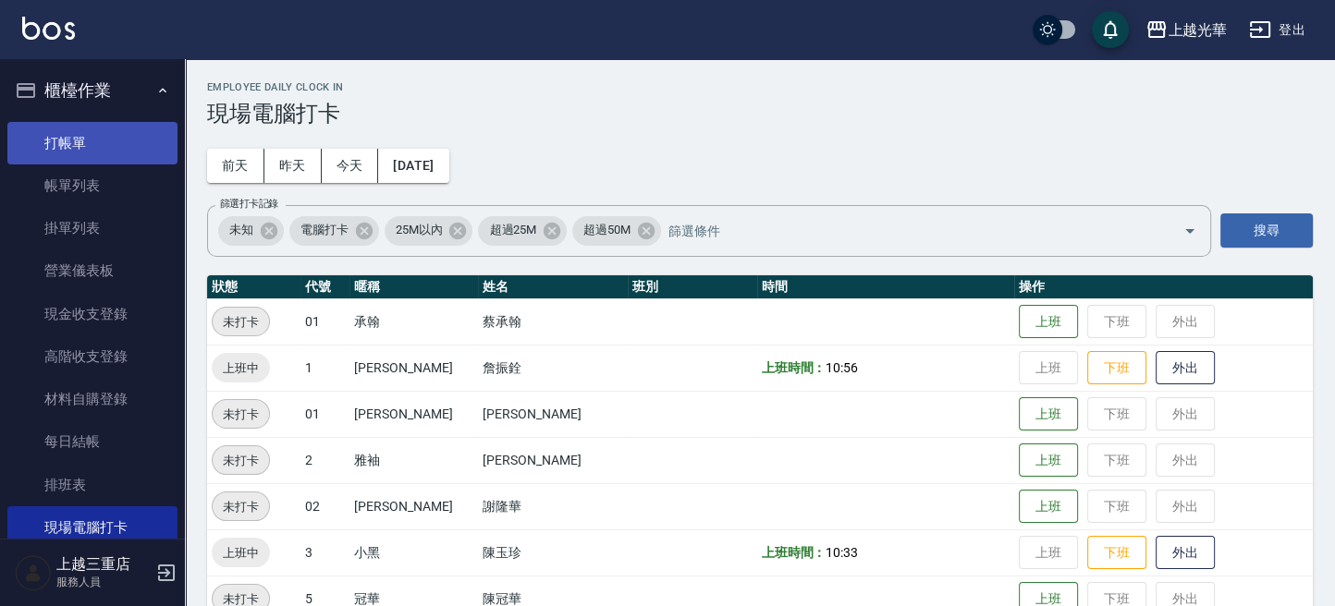
click at [128, 139] on link "打帳單" at bounding box center [92, 143] width 170 height 43
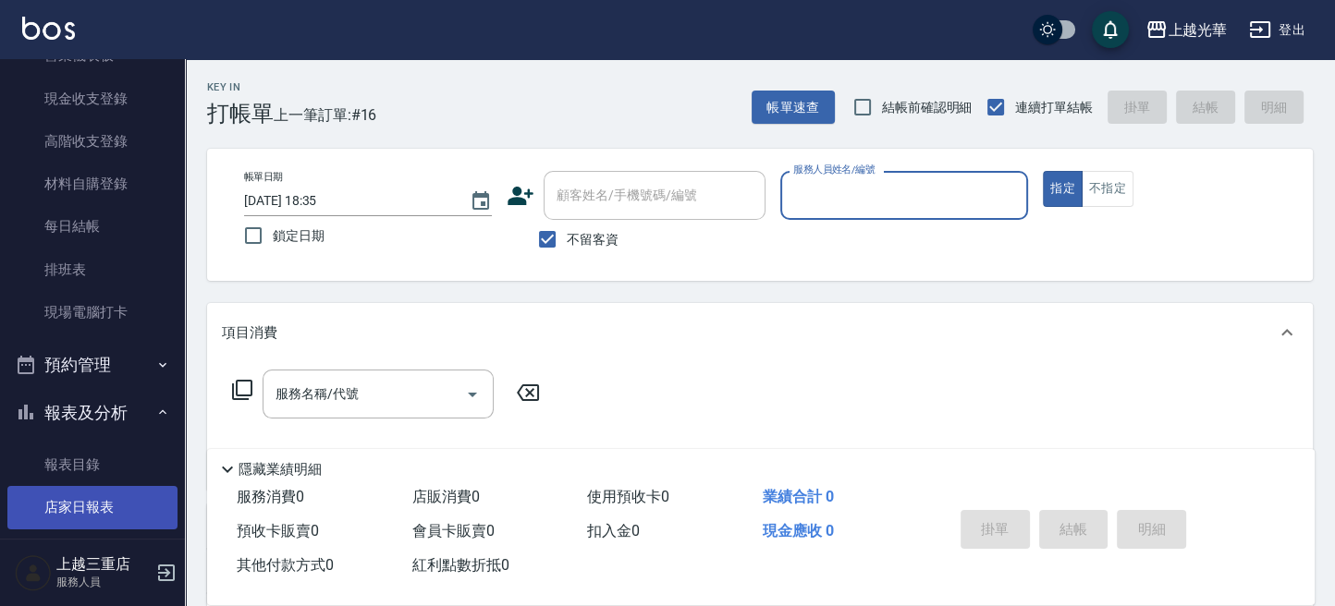
scroll to position [246, 0]
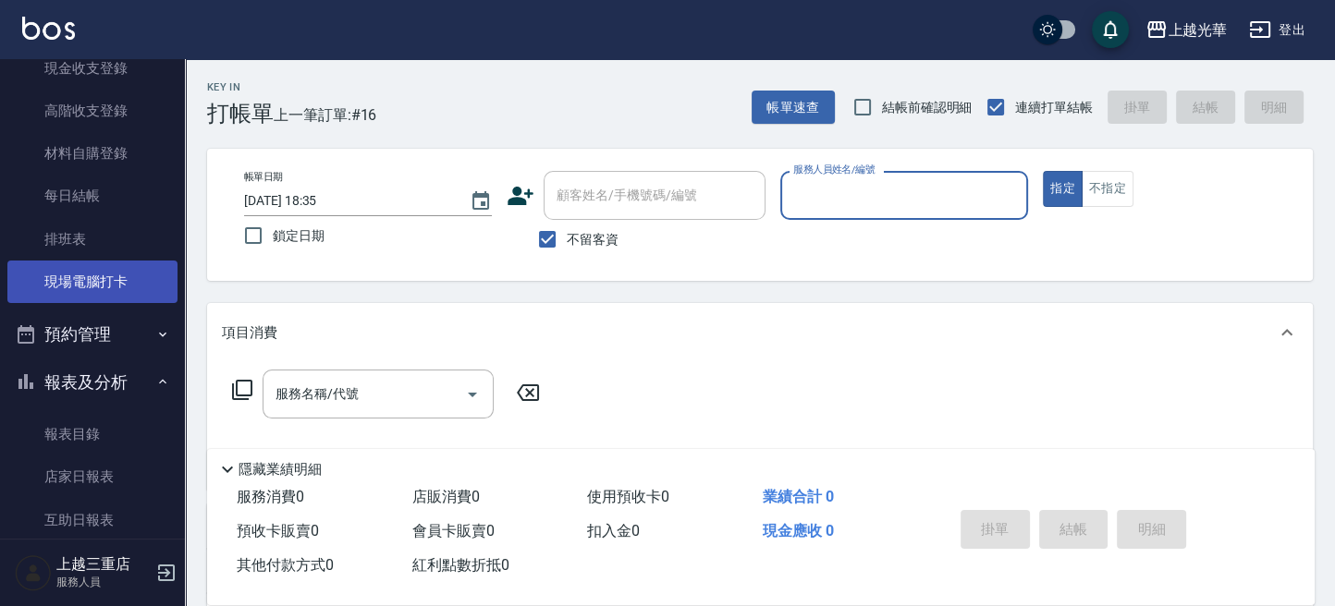
click at [104, 283] on link "現場電腦打卡" at bounding box center [92, 282] width 170 height 43
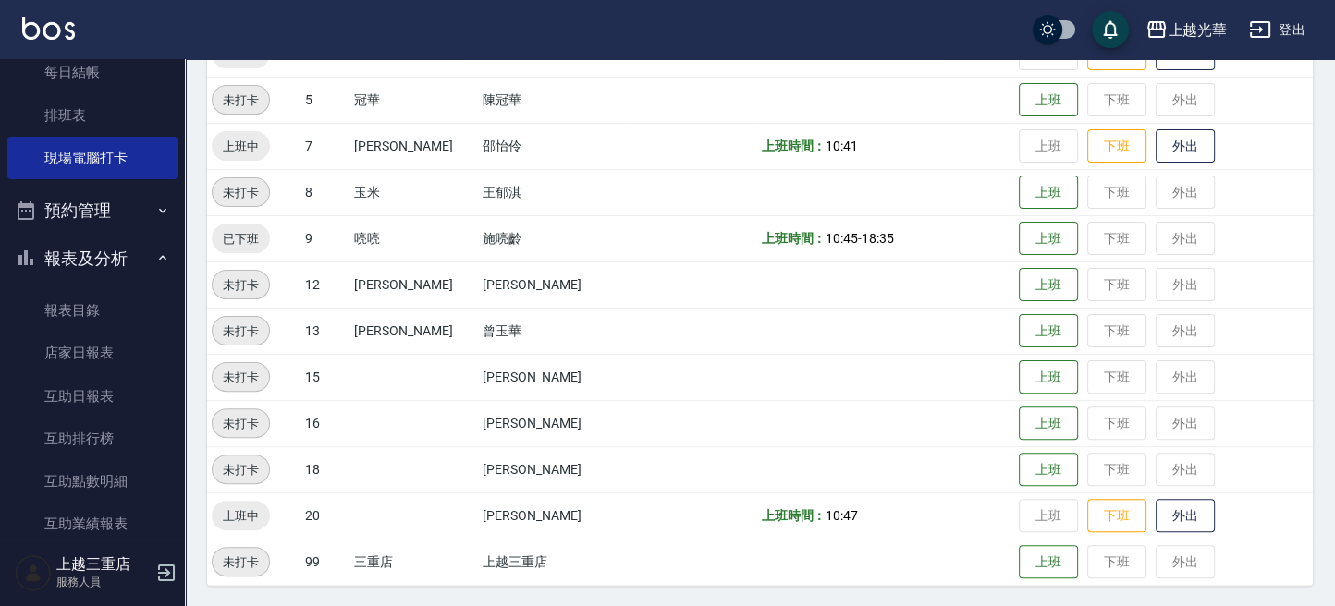
scroll to position [493, 0]
